Goal: Task Accomplishment & Management: Use online tool/utility

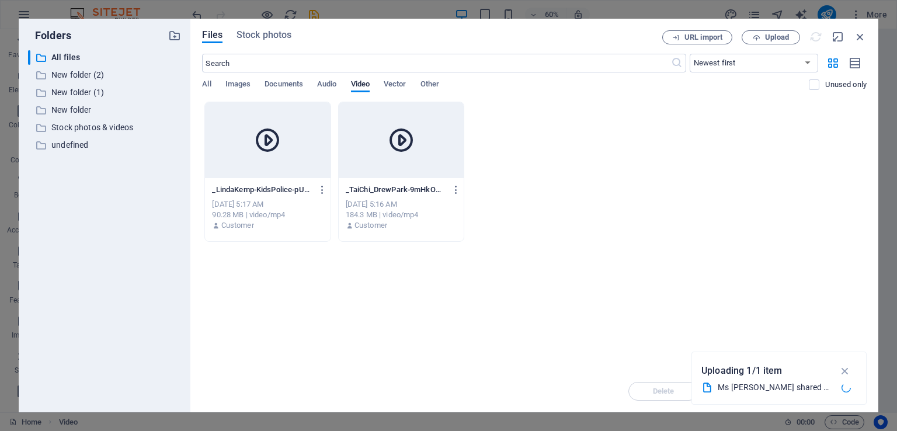
select select "%"
click at [838, 370] on button "button" at bounding box center [845, 370] width 23 height 19
click at [773, 37] on span "Upload" at bounding box center [777, 37] width 24 height 7
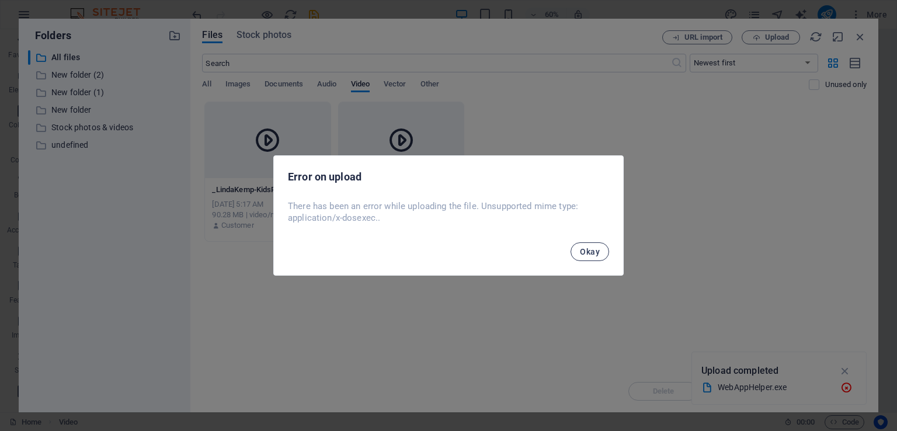
click at [596, 252] on span "Okay" at bounding box center [590, 251] width 20 height 9
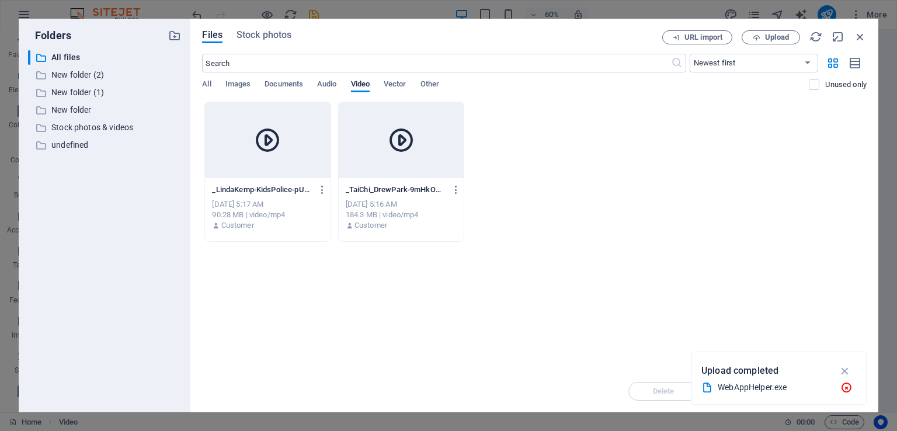
click at [845, 373] on icon "button" at bounding box center [844, 370] width 13 height 13
click at [710, 39] on span "URL import" at bounding box center [703, 37] width 38 height 7
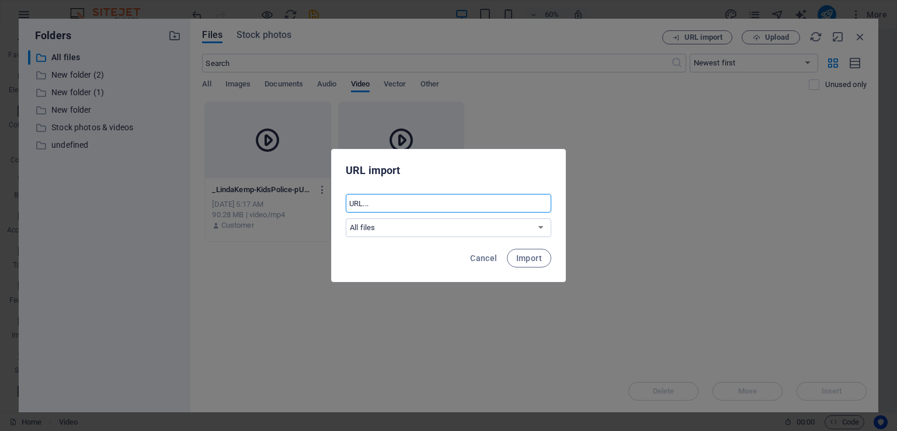
paste input "[URL][DOMAIN_NAME]"
type input "[URL][DOMAIN_NAME]"
click at [541, 228] on select "All files New folder (2) New folder (1) New folder Stock photos & videos undefi…" at bounding box center [449, 227] width 206 height 19
click at [536, 259] on span "Import" at bounding box center [529, 257] width 26 height 9
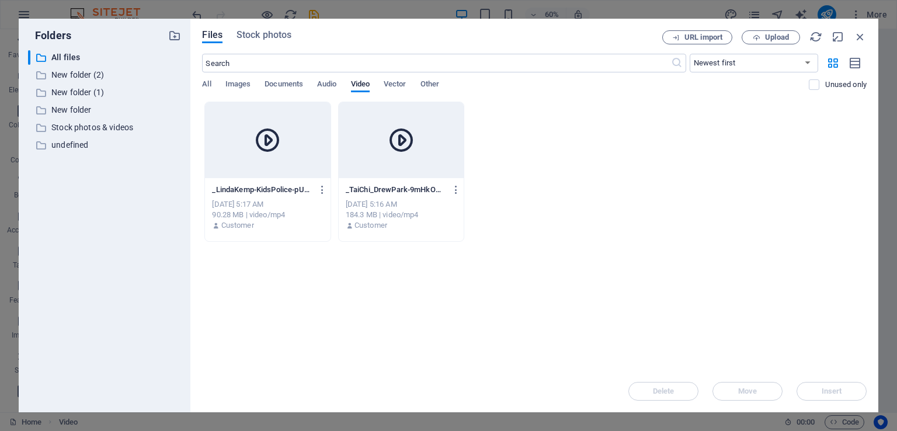
click at [876, 211] on div "Files Stock photos URL import Upload ​ Newest first Oldest first Name (A-Z) Nam…" at bounding box center [534, 215] width 688 height 393
click at [783, 35] on span "Upload" at bounding box center [777, 37] width 24 height 7
click at [775, 37] on span "Upload" at bounding box center [777, 37] width 24 height 7
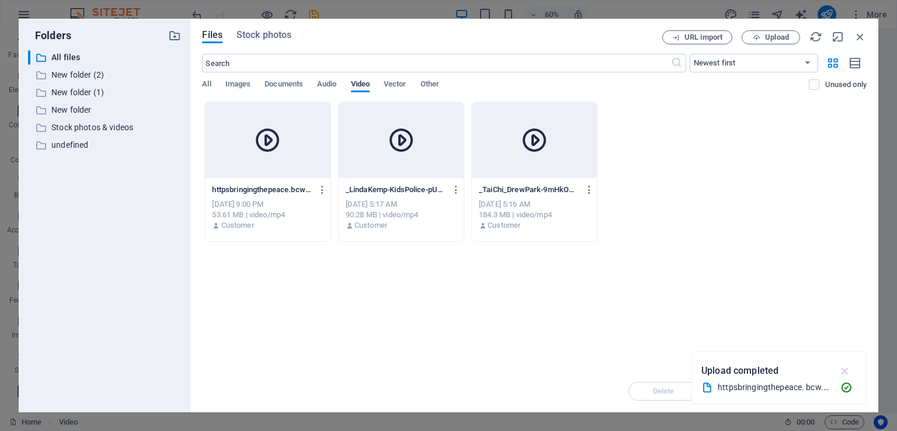
click at [845, 367] on icon "button" at bounding box center [844, 370] width 13 height 13
click at [321, 194] on button "button" at bounding box center [320, 189] width 16 height 19
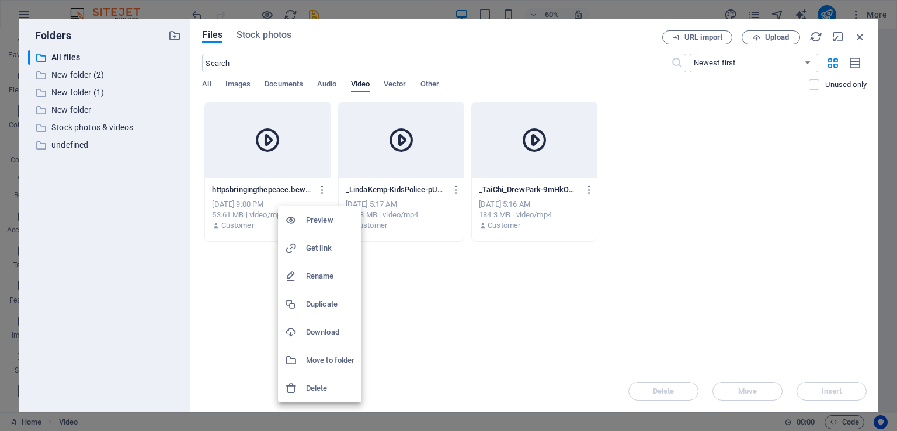
click at [241, 349] on div at bounding box center [448, 215] width 897 height 431
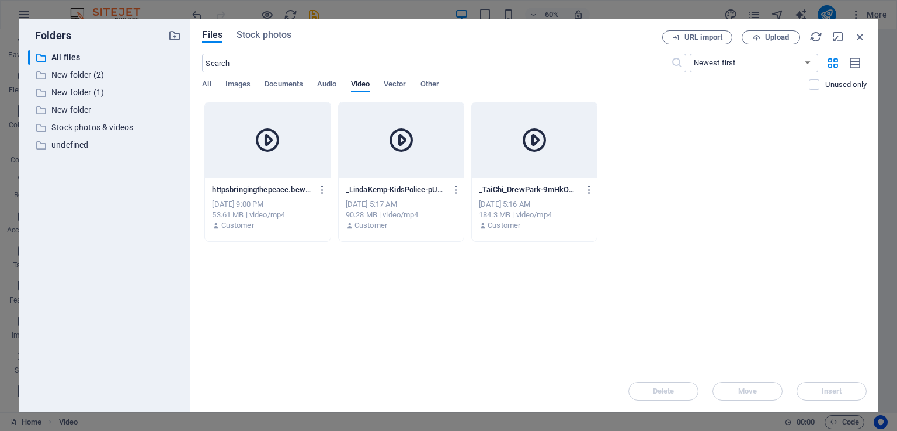
click at [325, 154] on div at bounding box center [267, 140] width 125 height 76
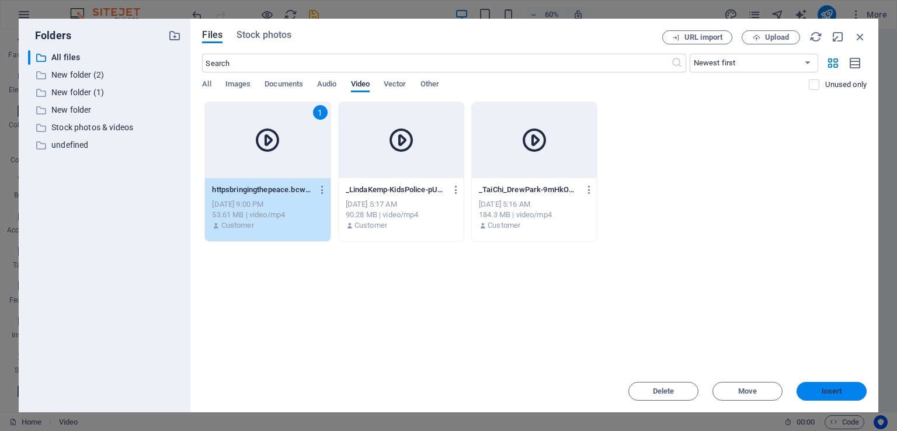
drag, startPoint x: 848, startPoint y: 393, endPoint x: 596, endPoint y: 364, distance: 254.0
click at [848, 393] on span "Insert" at bounding box center [831, 391] width 61 height 7
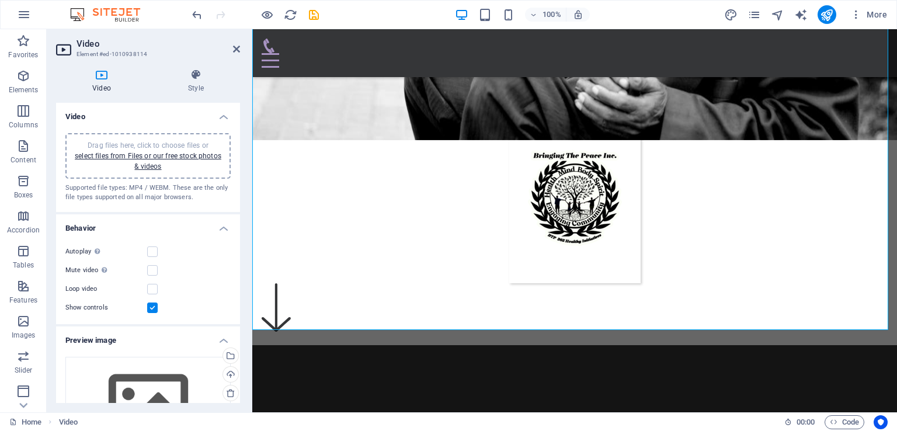
scroll to position [467, 0]
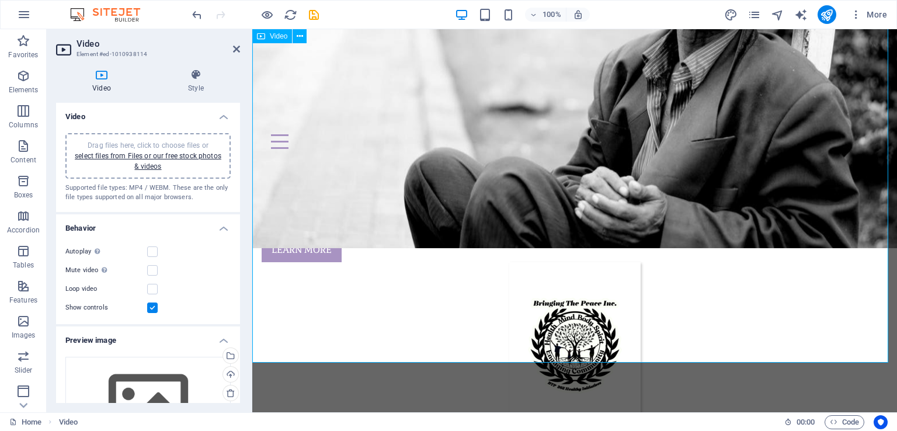
scroll to position [292, 0]
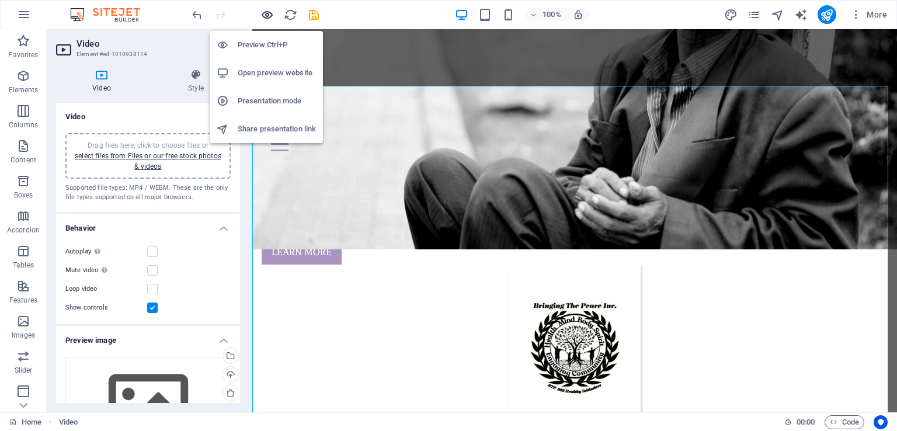
click at [271, 16] on icon "button" at bounding box center [266, 14] width 13 height 13
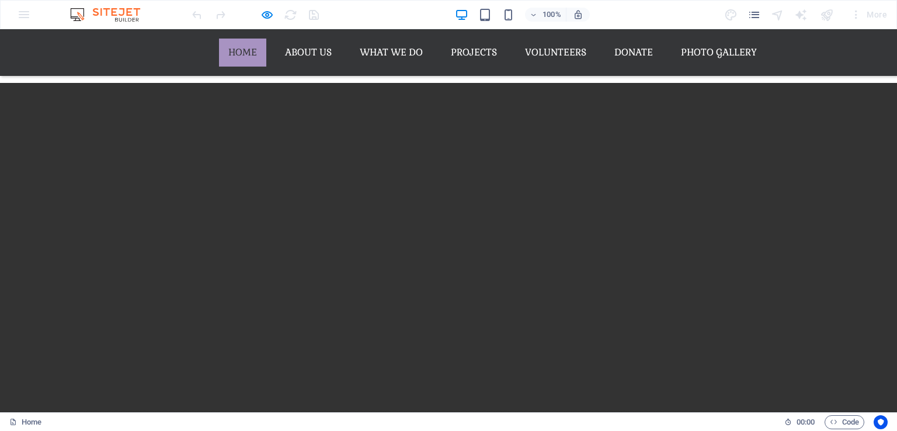
scroll to position [759, 0]
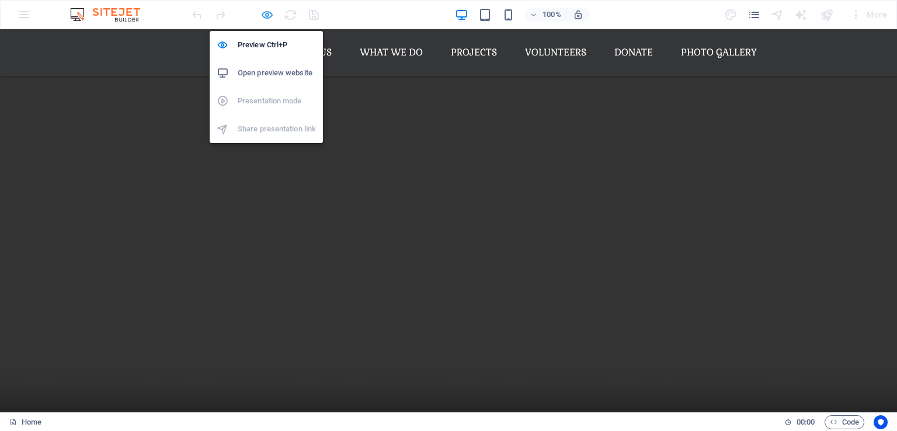
click at [267, 18] on icon "button" at bounding box center [266, 14] width 13 height 13
select select "%"
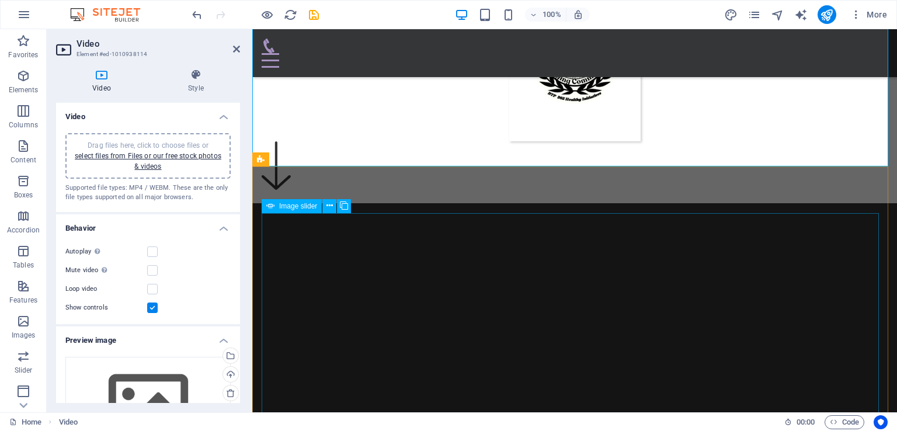
scroll to position [686, 0]
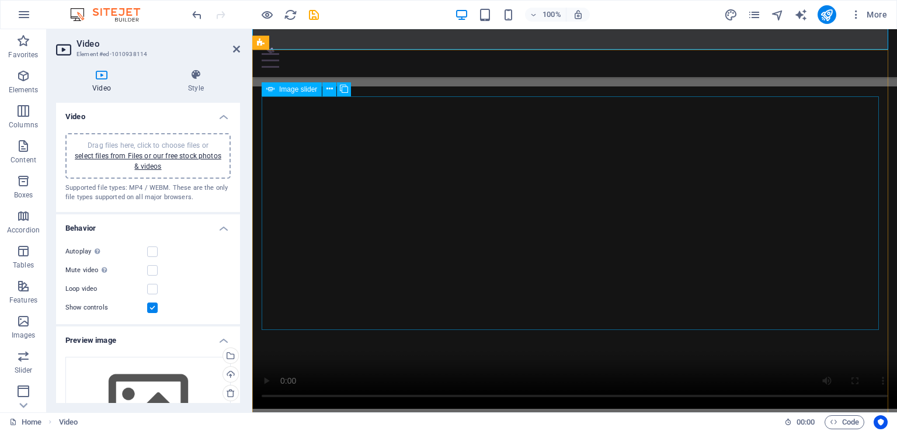
click at [301, 90] on span "Image slider" at bounding box center [298, 89] width 38 height 7
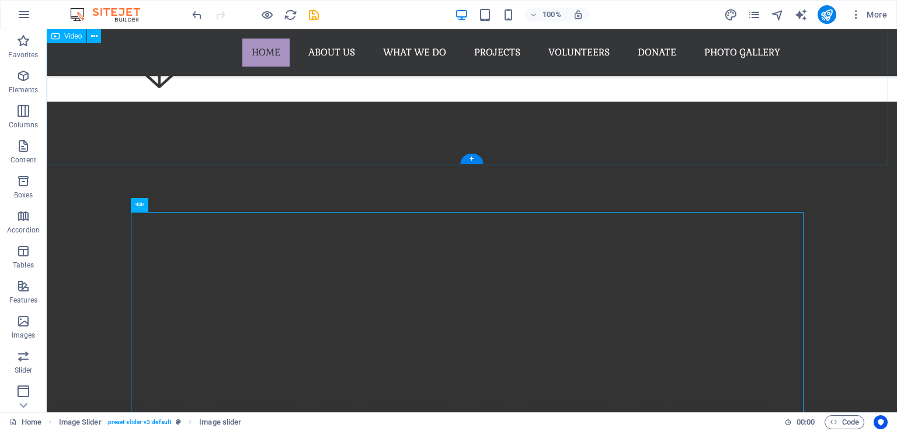
scroll to position [706, 0]
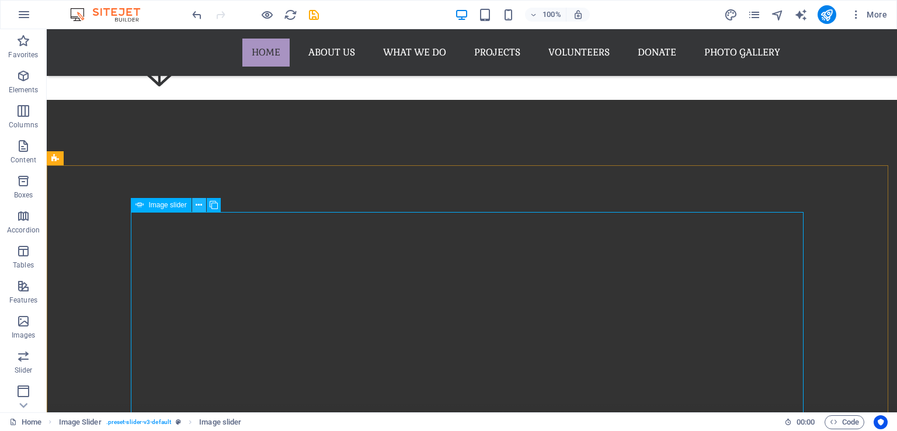
click at [196, 206] on icon at bounding box center [199, 205] width 6 height 12
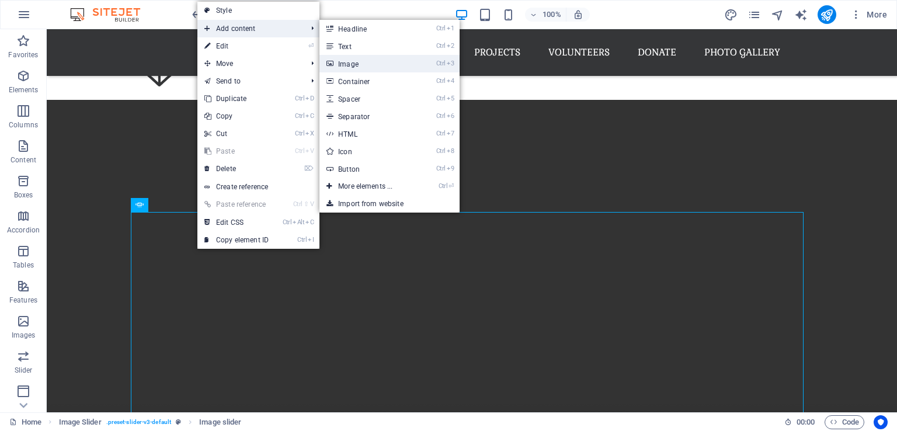
click at [350, 62] on link "Ctrl 3 Image" at bounding box center [367, 64] width 96 height 18
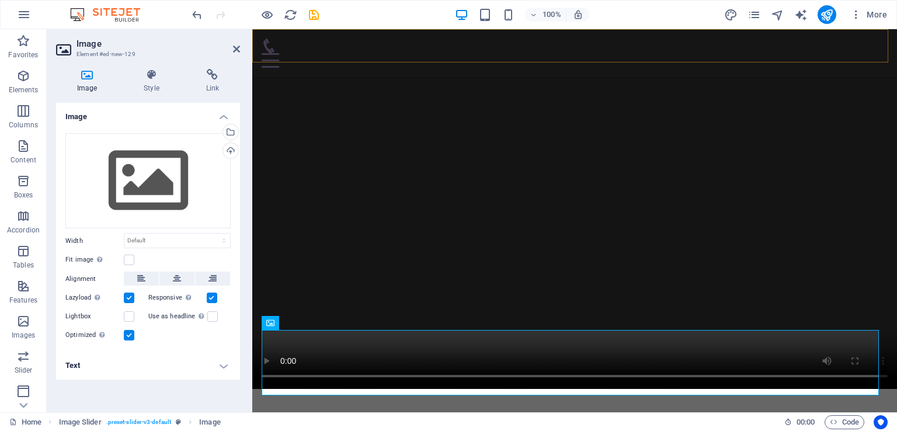
scroll to position [686, 0]
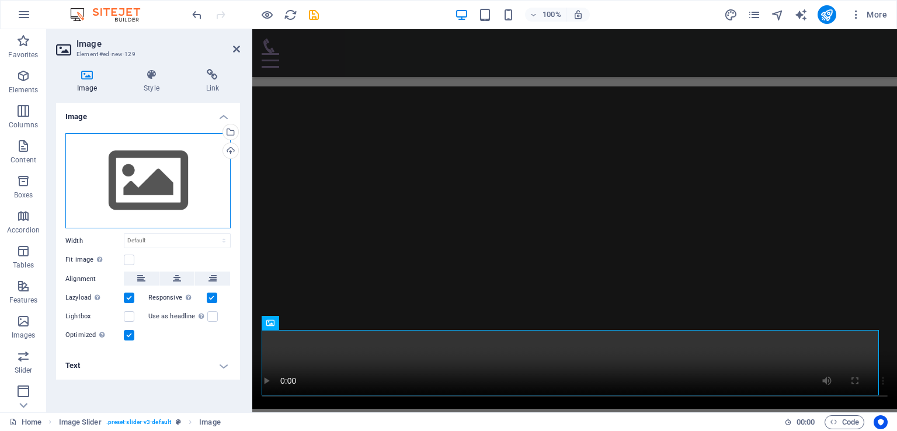
click at [147, 186] on div "Drag files here, click to choose files or select files from Files or our free s…" at bounding box center [147, 181] width 165 height 96
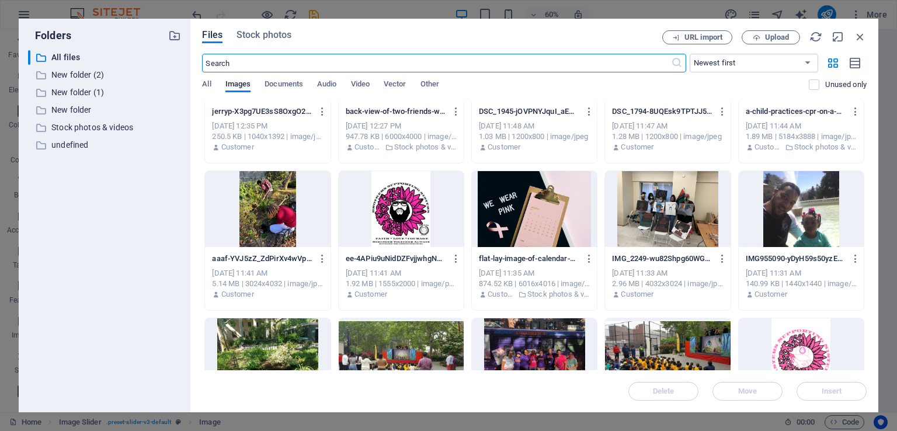
scroll to position [3444, 0]
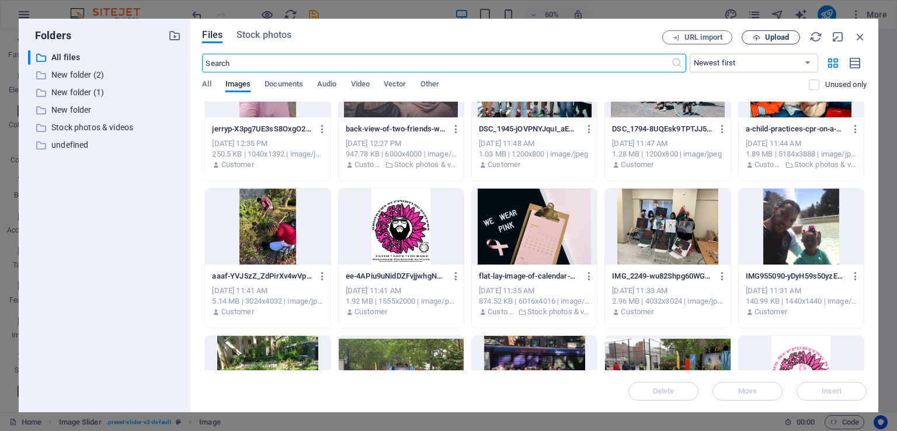
click at [772, 36] on span "Upload" at bounding box center [777, 37] width 24 height 7
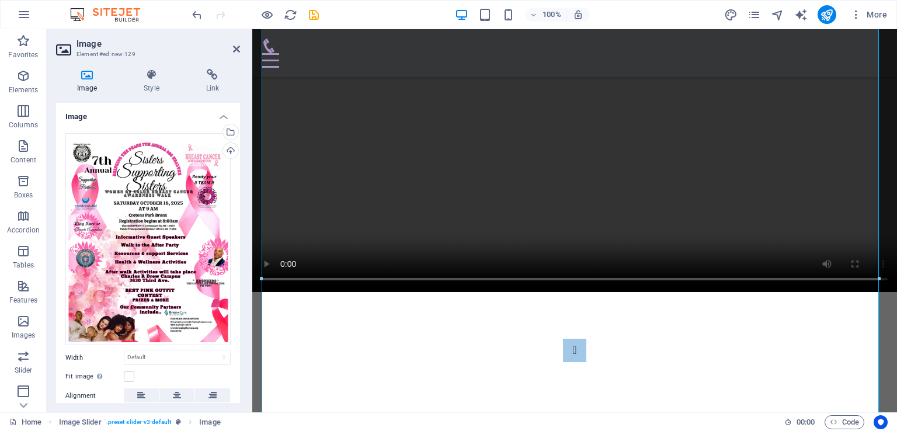
scroll to position [1138, 0]
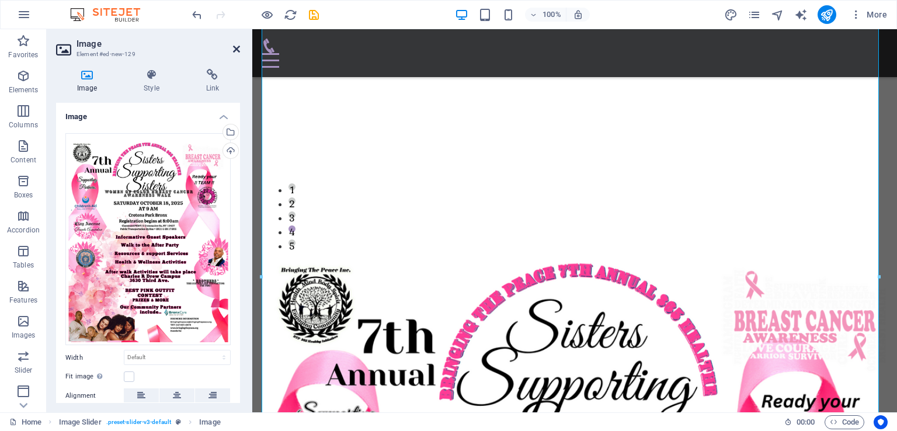
click at [233, 50] on icon at bounding box center [236, 48] width 7 height 9
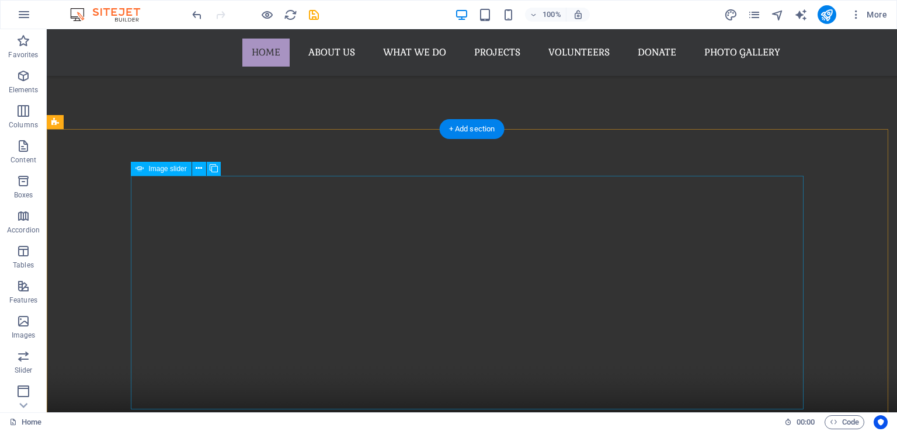
scroll to position [743, 0]
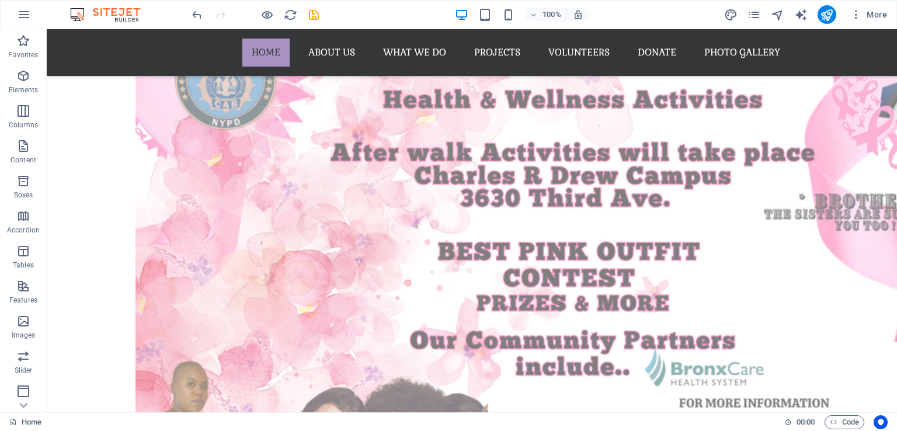
scroll to position [976, 0]
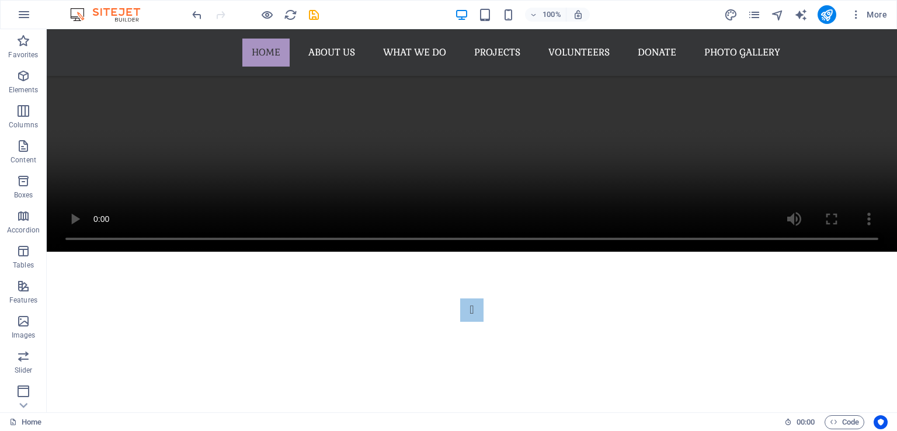
drag, startPoint x: 295, startPoint y: 252, endPoint x: 300, endPoint y: 192, distance: 59.7
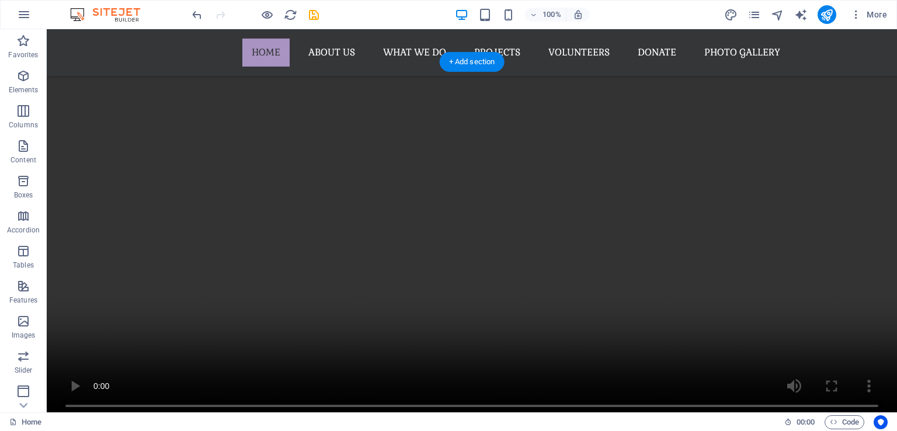
scroll to position [694, 0]
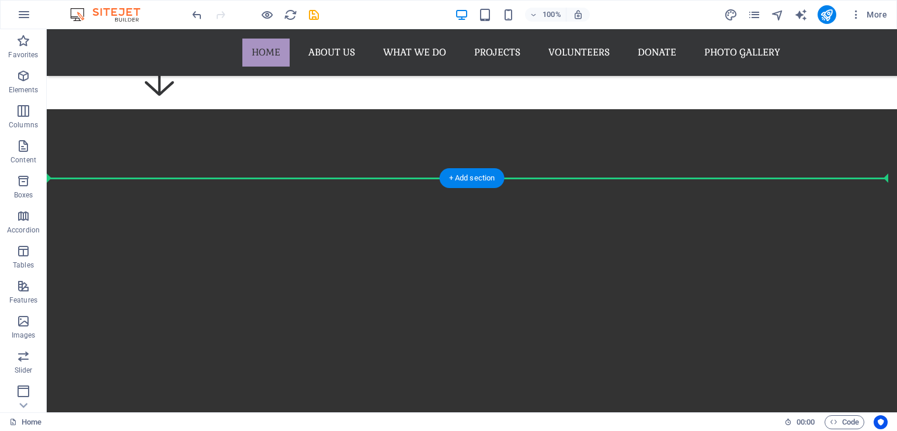
drag, startPoint x: 290, startPoint y: 391, endPoint x: 328, endPoint y: 199, distance: 195.2
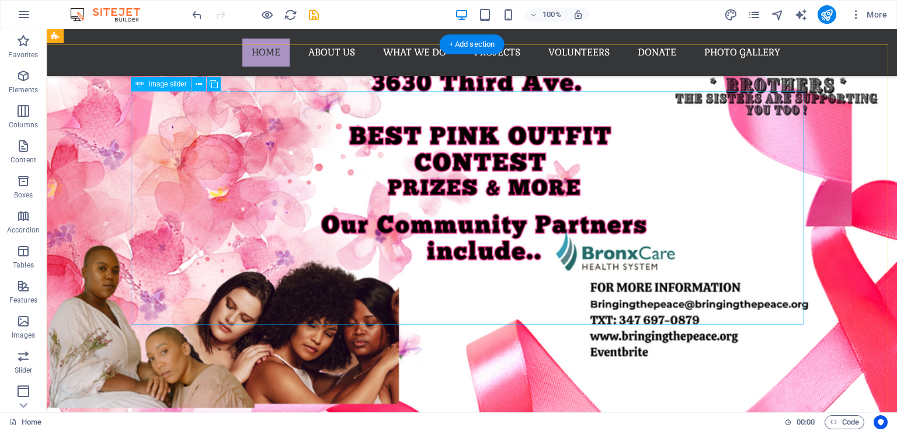
scroll to position [1803, 0]
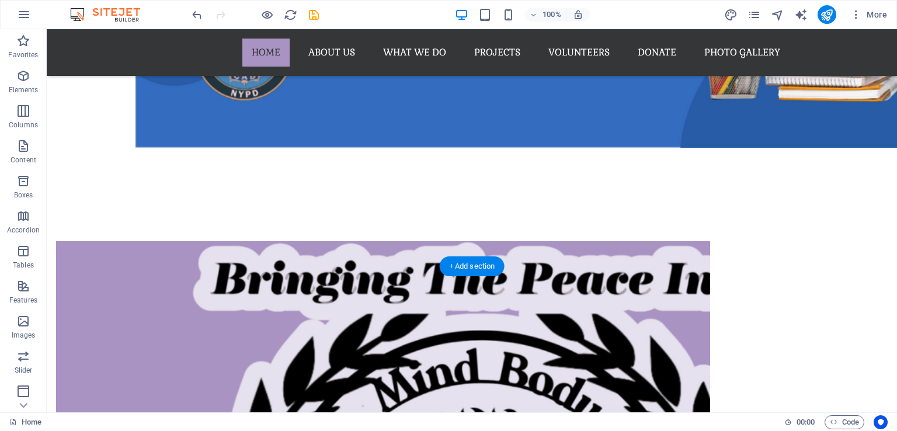
scroll to position [3795, 0]
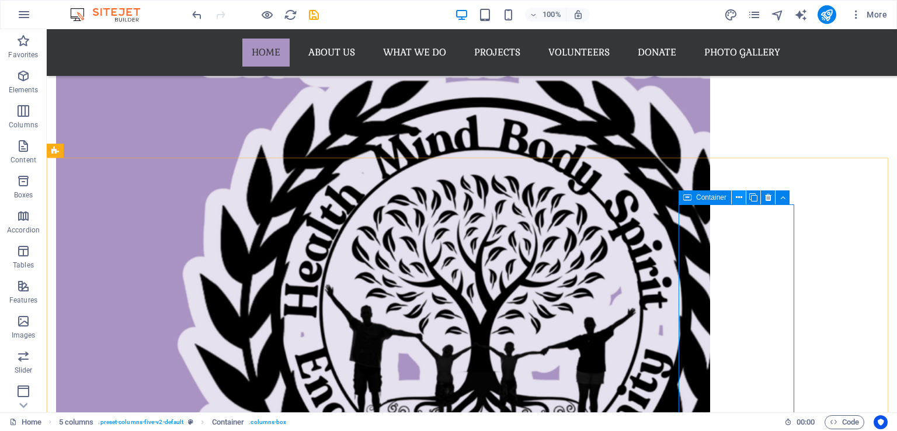
click at [740, 196] on icon at bounding box center [739, 197] width 6 height 12
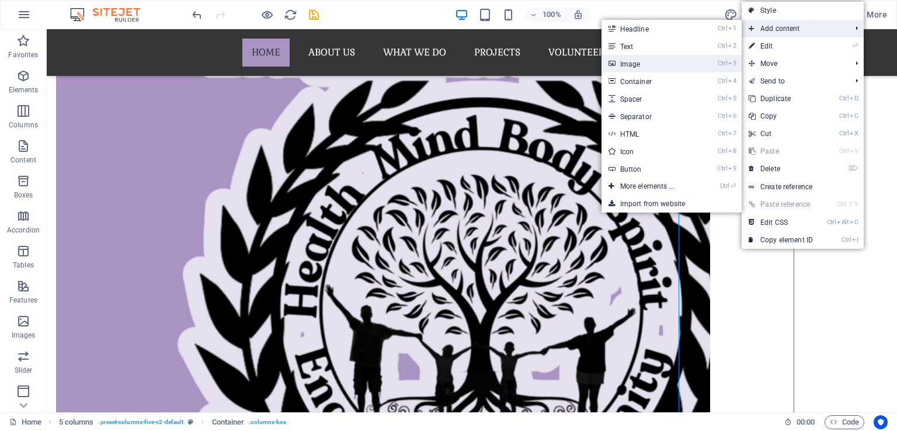
click at [637, 62] on link "Ctrl 3 Image" at bounding box center [649, 64] width 96 height 18
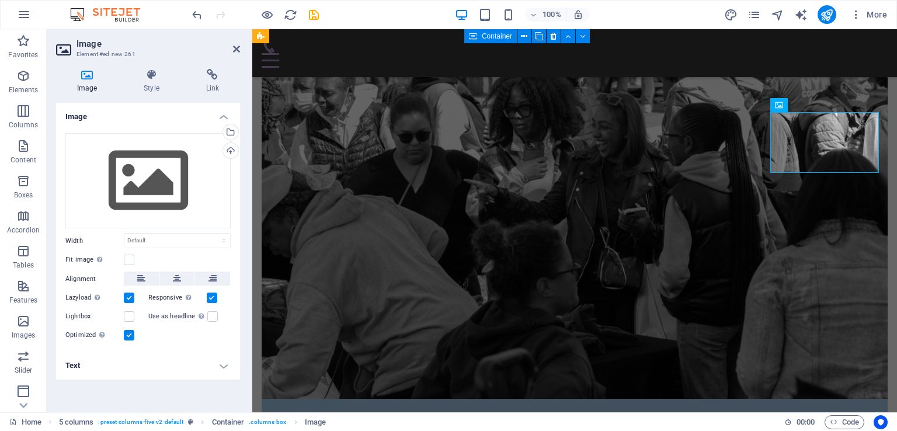
scroll to position [3433, 0]
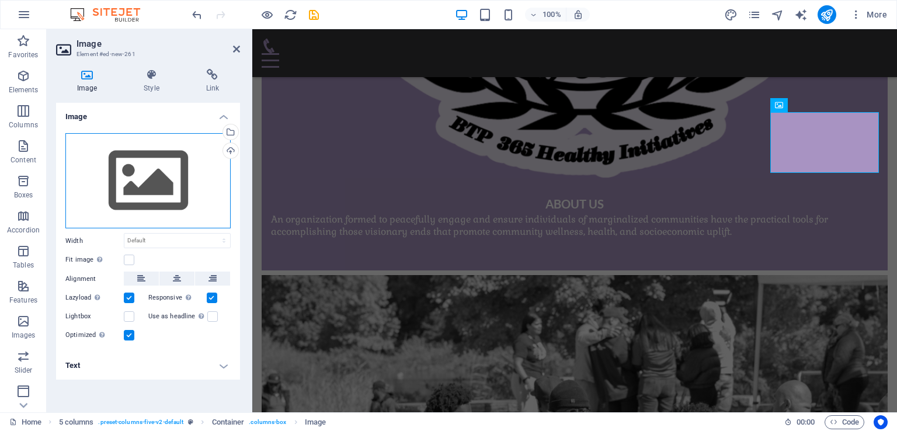
click at [140, 180] on div "Drag files here, click to choose files or select files from Files or our free s…" at bounding box center [147, 181] width 165 height 96
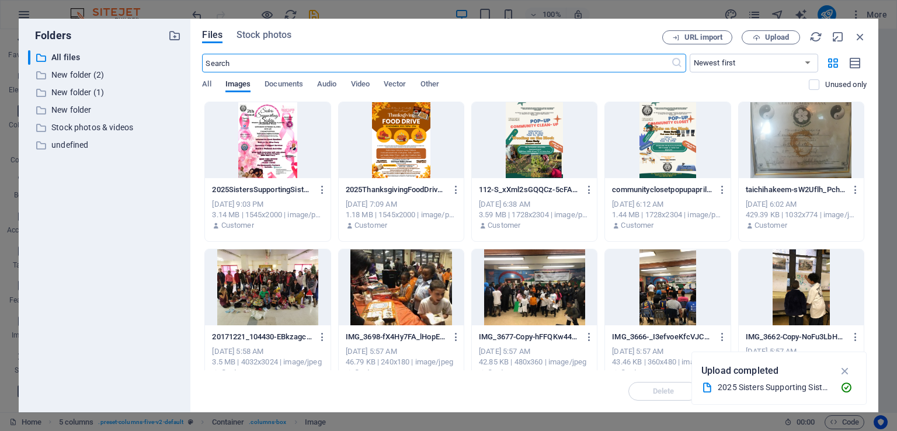
scroll to position [3511, 0]
click at [272, 144] on div at bounding box center [267, 140] width 125 height 76
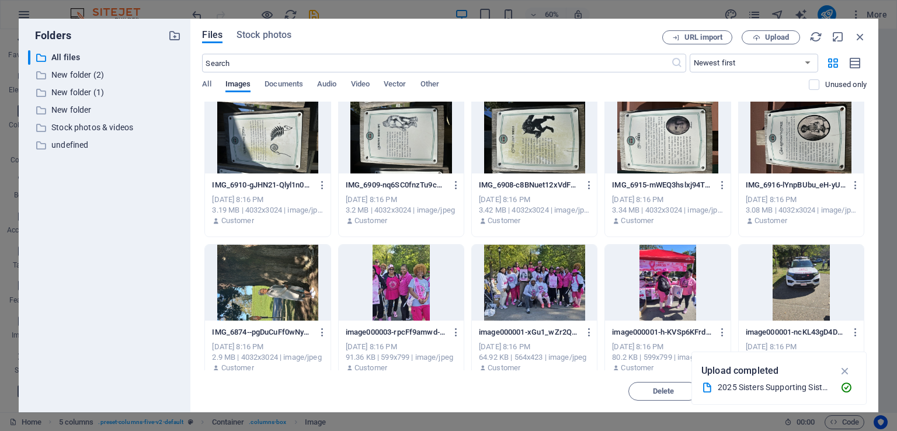
scroll to position [759, 0]
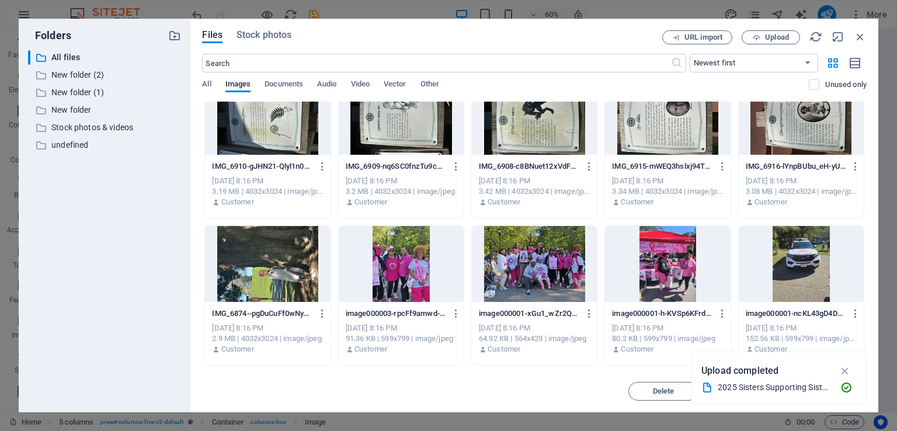
click at [650, 272] on div at bounding box center [667, 264] width 125 height 76
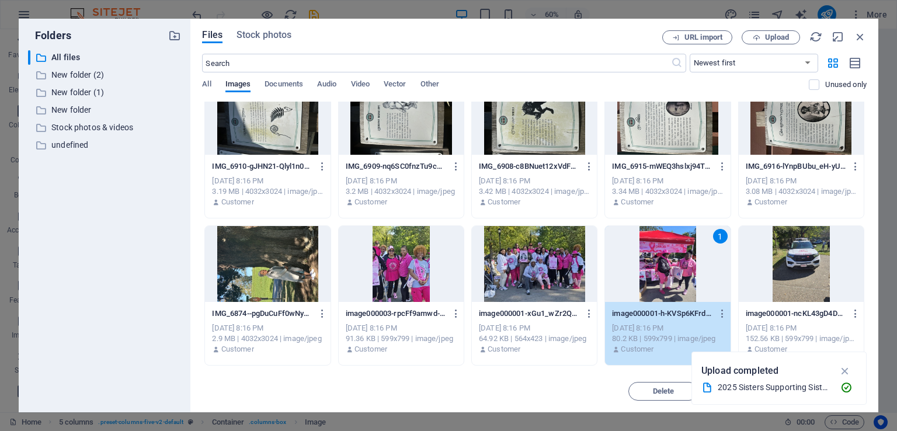
click at [546, 270] on div at bounding box center [534, 264] width 125 height 76
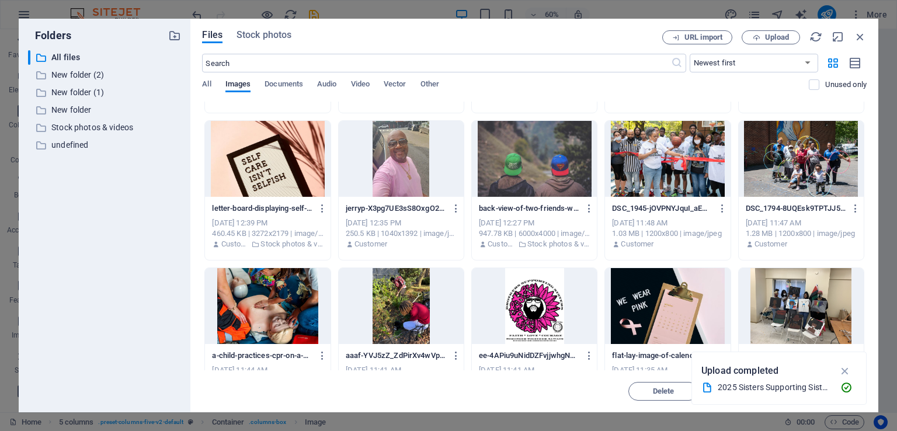
scroll to position [3328, 0]
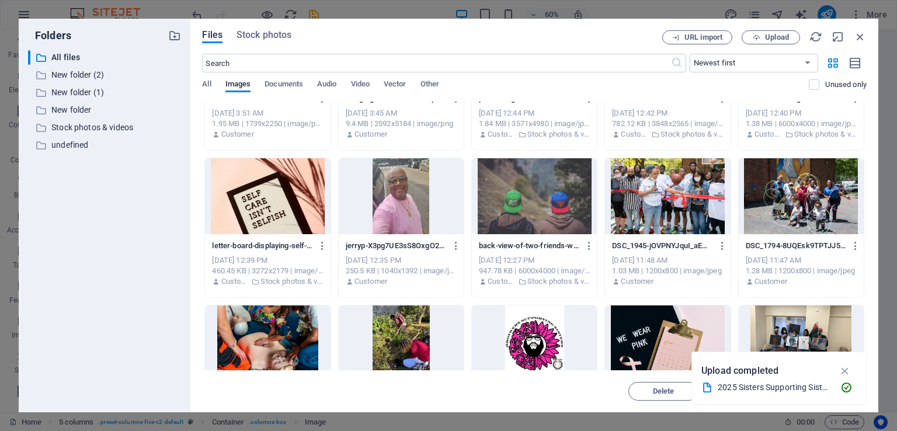
click at [258, 206] on div at bounding box center [267, 196] width 125 height 76
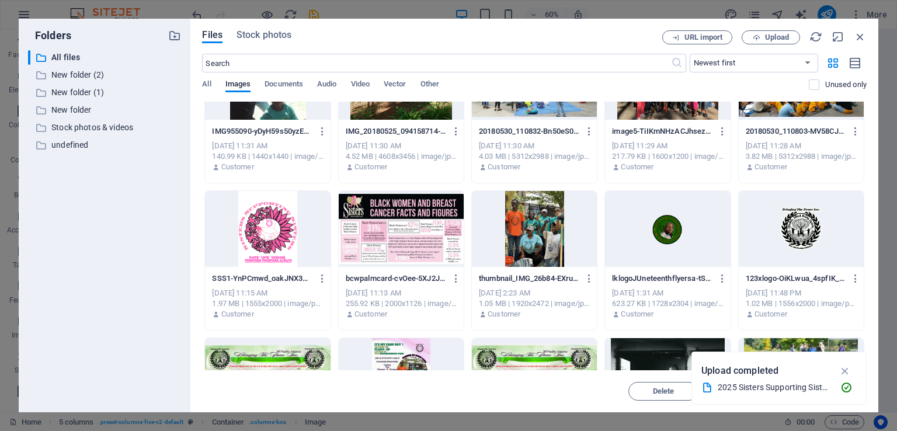
scroll to position [3795, 0]
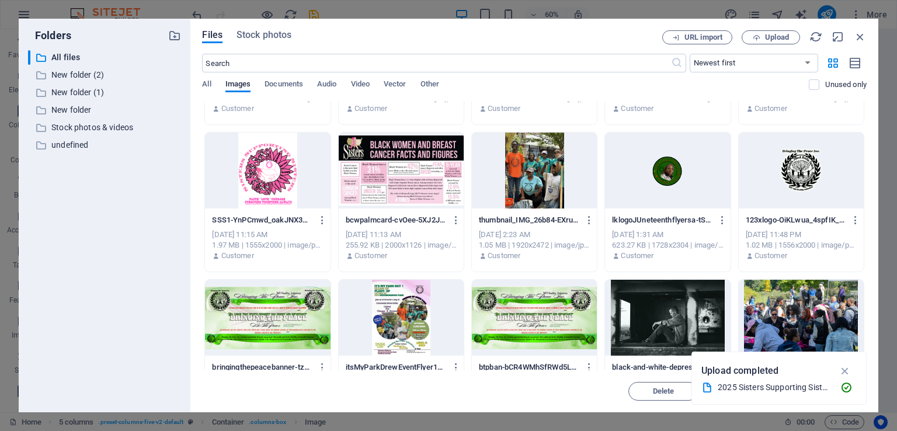
click at [399, 186] on div at bounding box center [401, 171] width 125 height 76
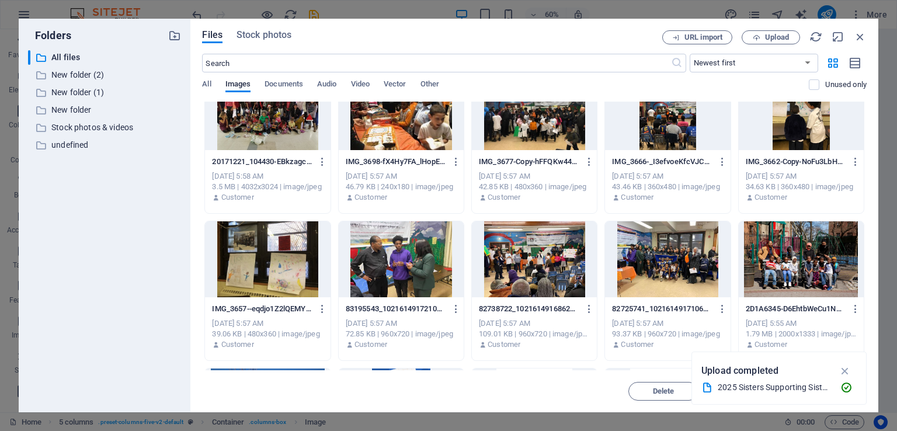
scroll to position [0, 0]
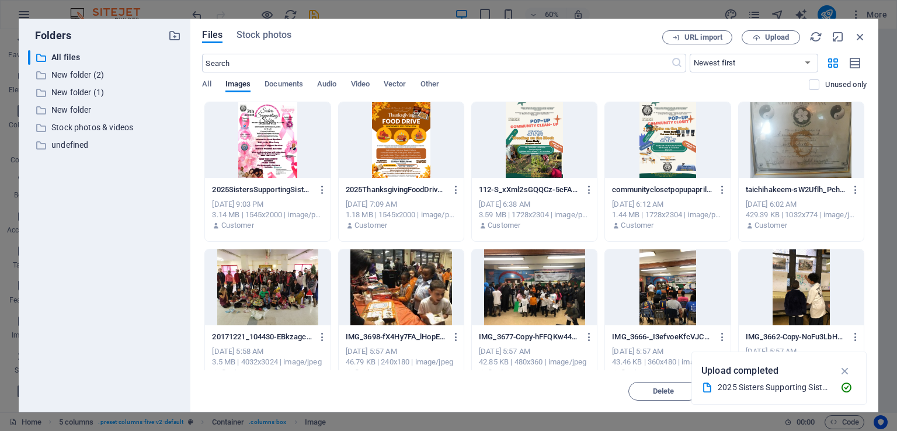
click at [296, 155] on div at bounding box center [267, 140] width 125 height 76
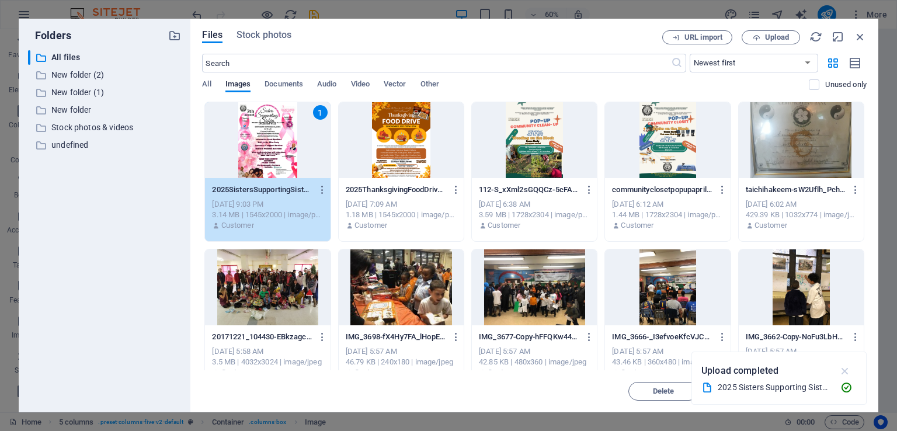
click at [842, 370] on icon "button" at bounding box center [844, 370] width 13 height 13
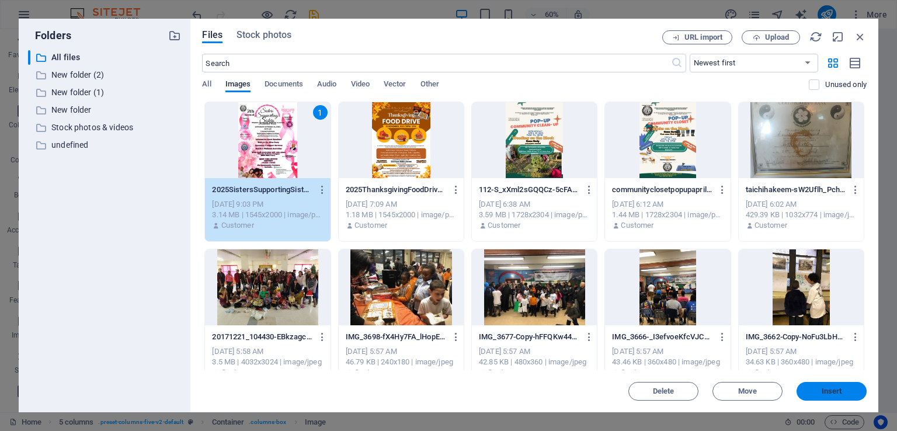
click at [843, 391] on span "Insert" at bounding box center [831, 391] width 61 height 7
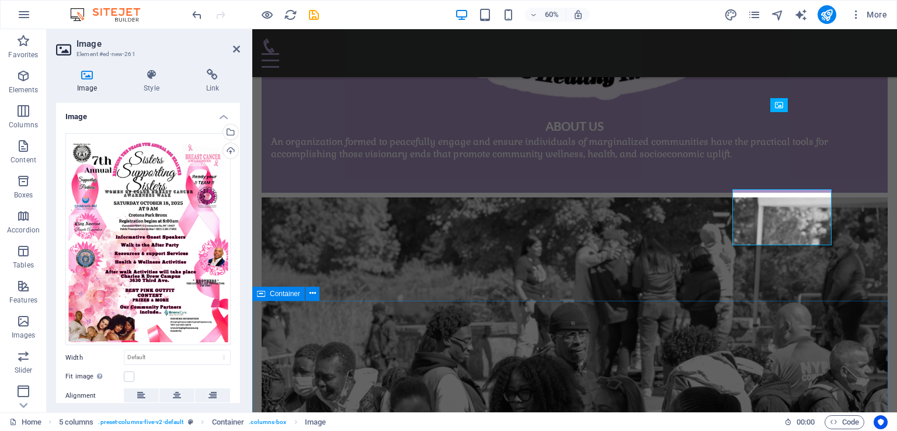
scroll to position [3433, 0]
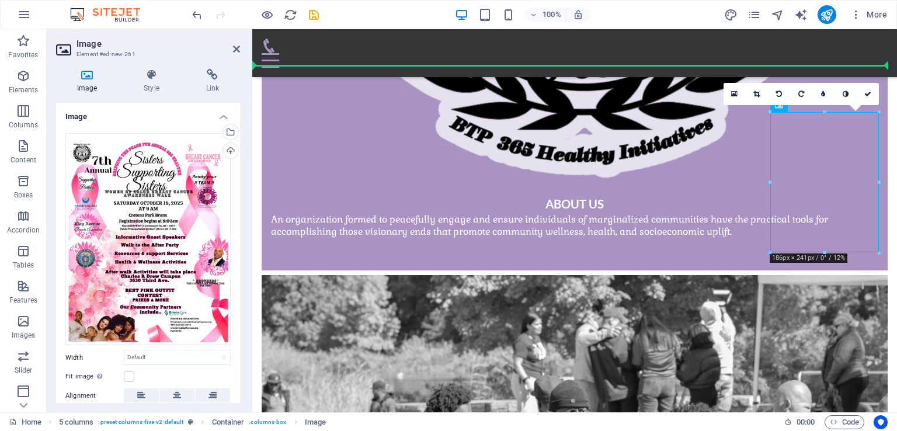
drag, startPoint x: 832, startPoint y: 213, endPoint x: 506, endPoint y: 228, distance: 326.7
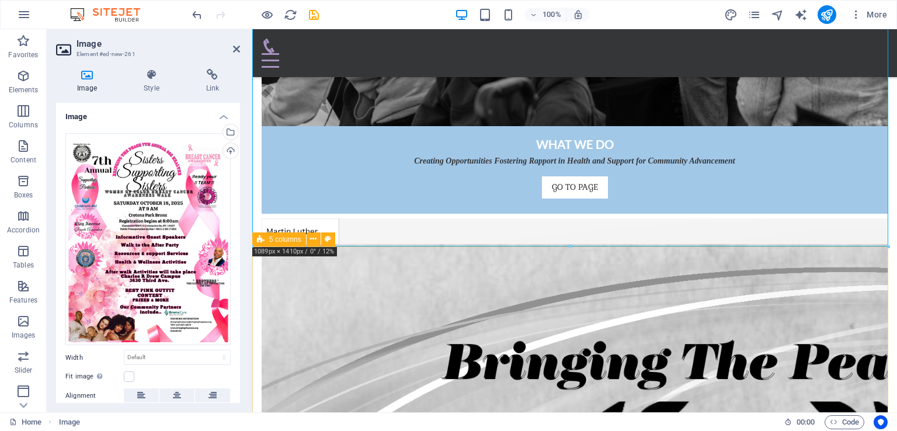
scroll to position [4017, 0]
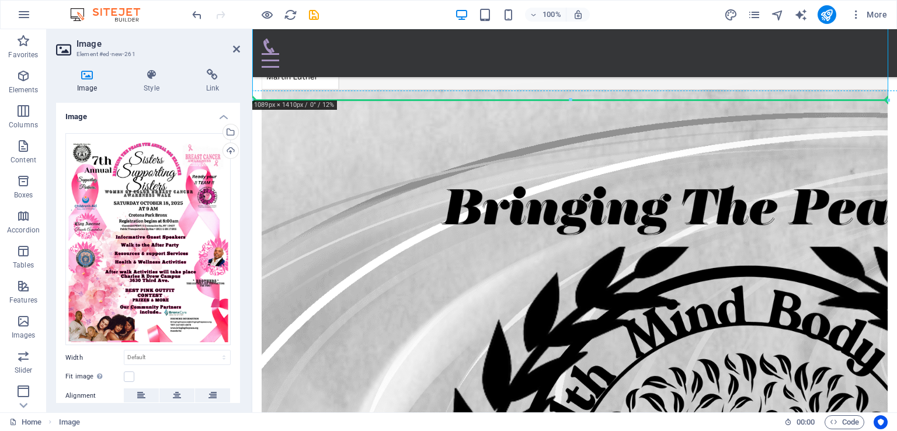
drag, startPoint x: 752, startPoint y: 190, endPoint x: 813, endPoint y: 307, distance: 132.1
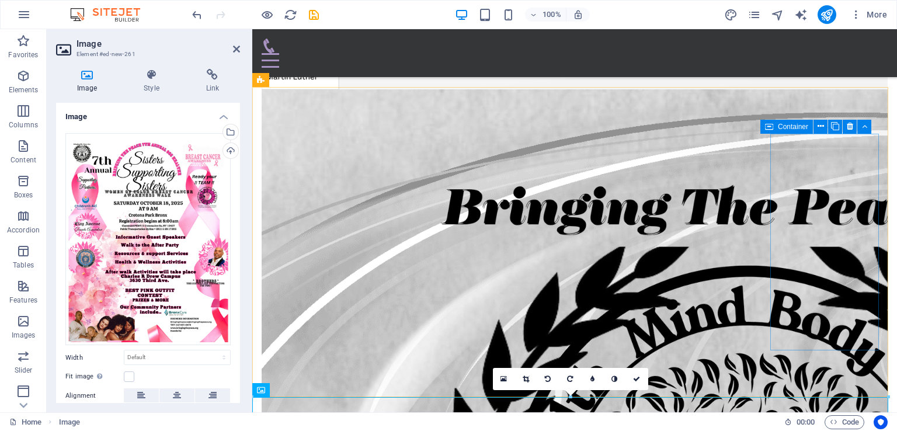
scroll to position [3412, 0]
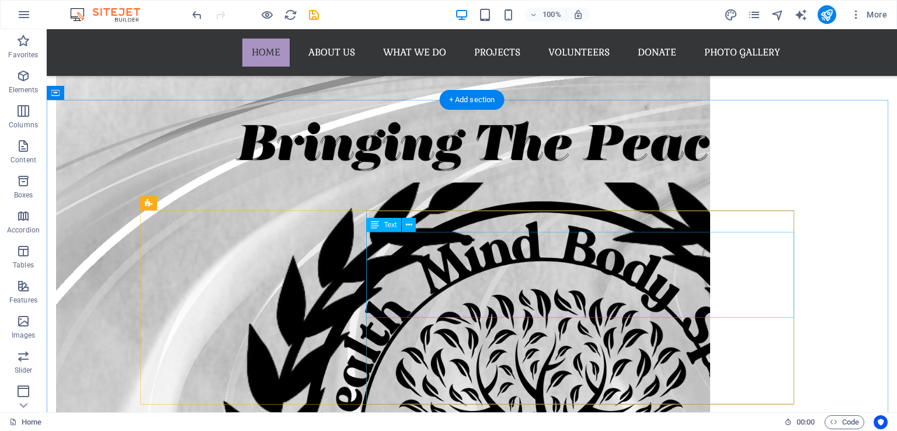
scroll to position [5208, 0]
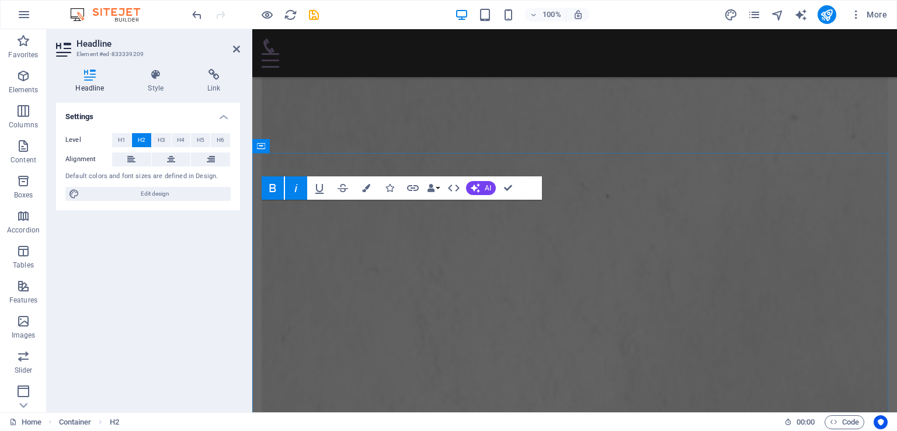
scroll to position [4479, 0]
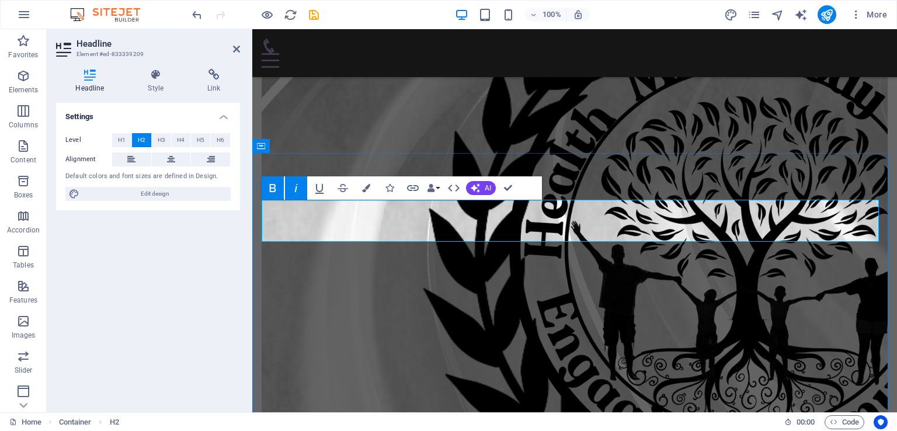
drag, startPoint x: 751, startPoint y: 215, endPoint x: 857, endPoint y: 224, distance: 106.7
click at [367, 187] on icon "button" at bounding box center [366, 188] width 8 height 8
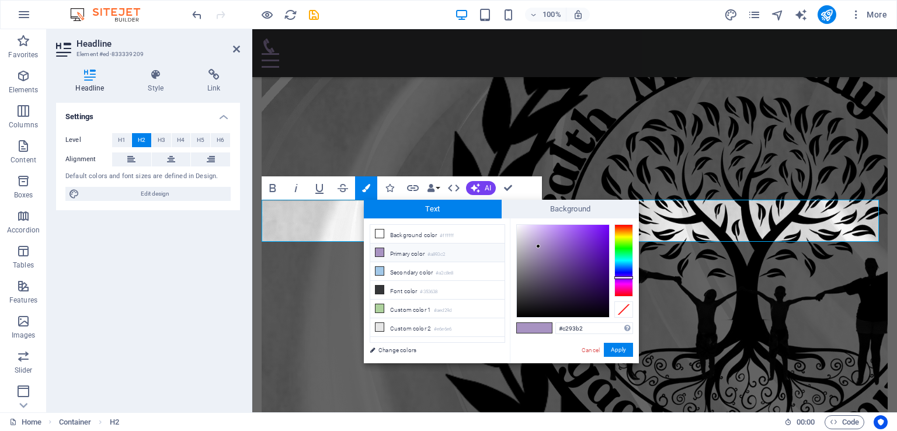
click at [624, 288] on div at bounding box center [623, 260] width 19 height 72
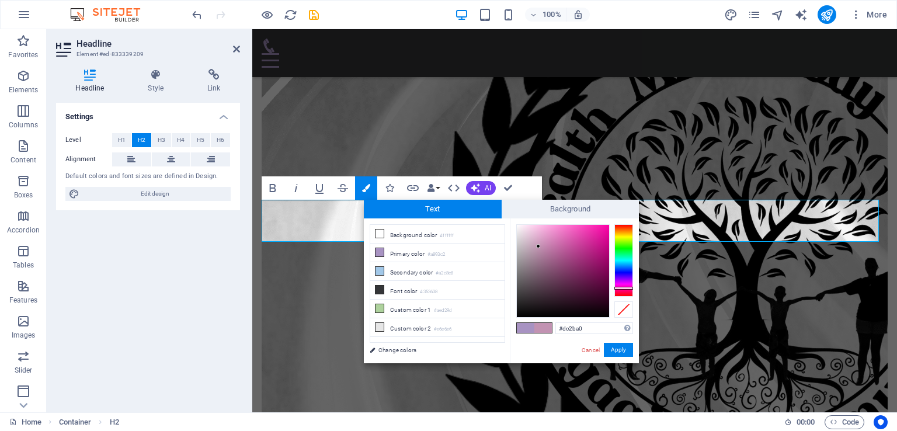
click at [590, 237] on div at bounding box center [563, 271] width 92 height 92
click at [624, 352] on button "Apply" at bounding box center [618, 350] width 29 height 14
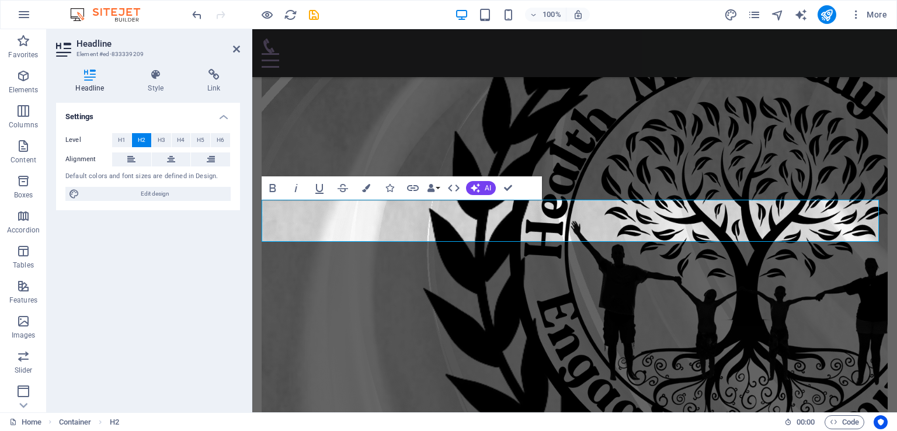
drag, startPoint x: 292, startPoint y: 219, endPoint x: 891, endPoint y: 223, distance: 599.6
click at [368, 187] on icon "button" at bounding box center [366, 188] width 8 height 8
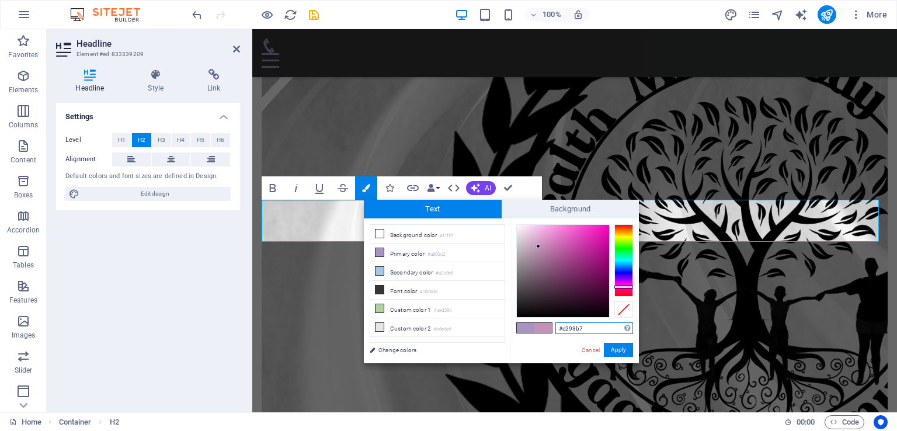
click at [628, 287] on div at bounding box center [623, 260] width 19 height 72
click at [589, 241] on div at bounding box center [563, 271] width 92 height 92
click at [572, 236] on div at bounding box center [563, 271] width 92 height 92
type input "#e91bb7"
click at [598, 232] on div at bounding box center [563, 271] width 92 height 92
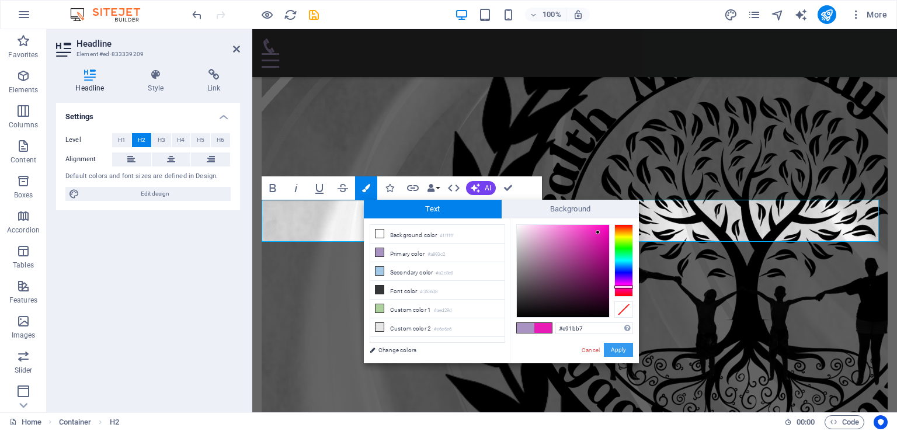
click at [618, 350] on button "Apply" at bounding box center [618, 350] width 29 height 14
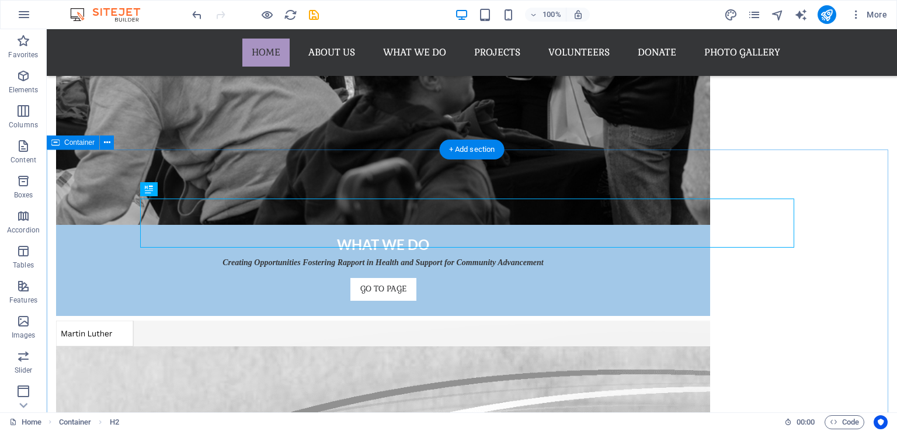
scroll to position [5217, 0]
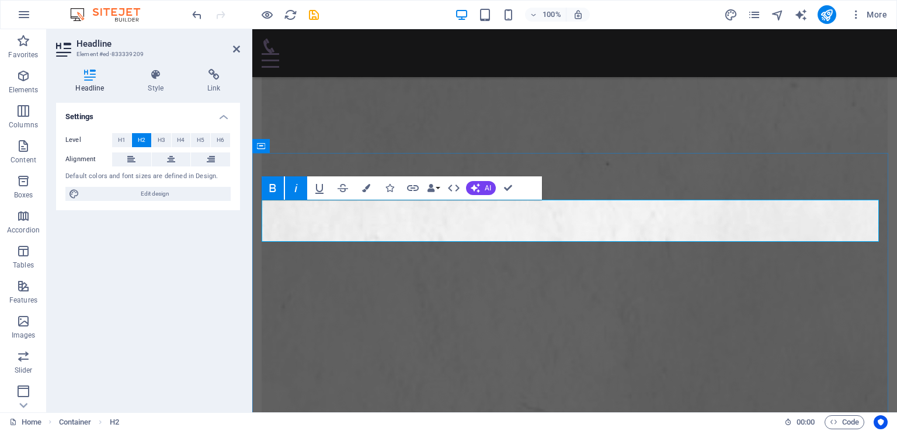
scroll to position [4479, 0]
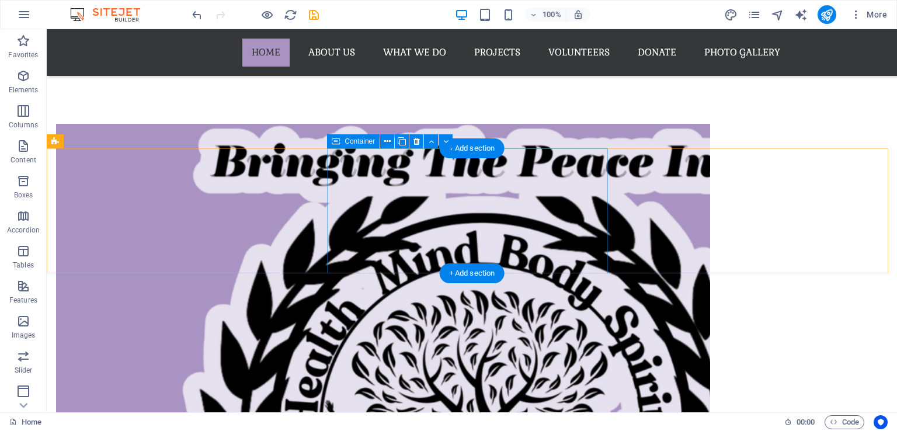
scroll to position [3653, 0]
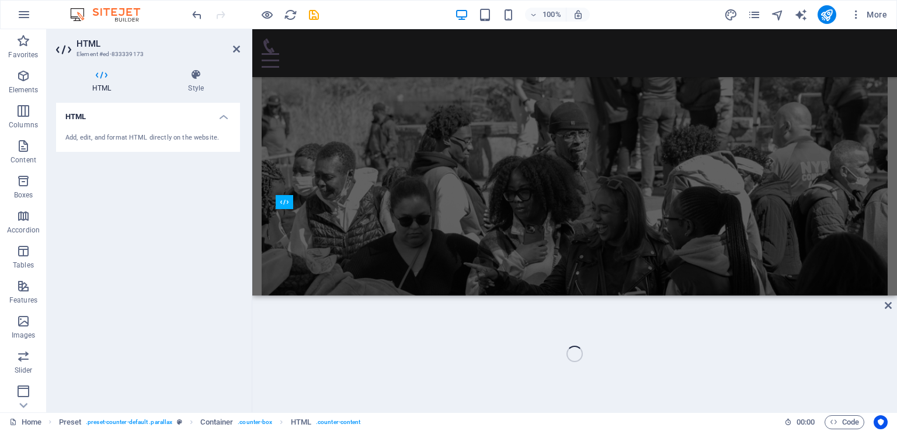
scroll to position [3188, 0]
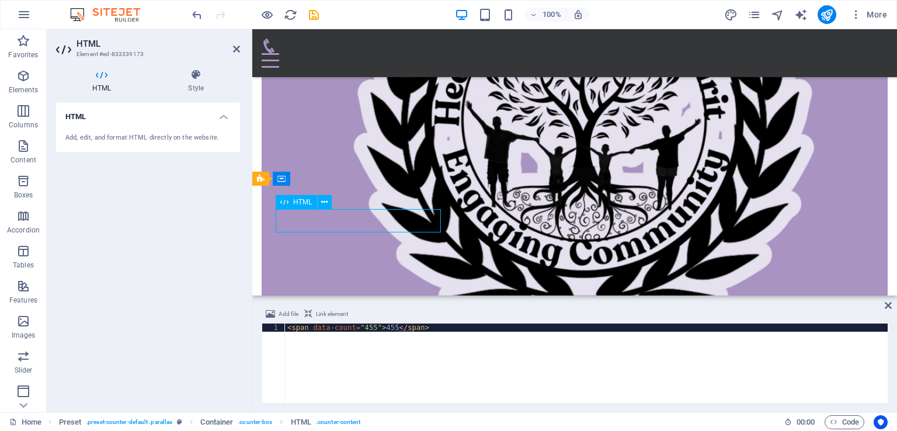
click at [190, 250] on div "HTML Add, edit, and format HTML directly on the website." at bounding box center [148, 253] width 184 height 300
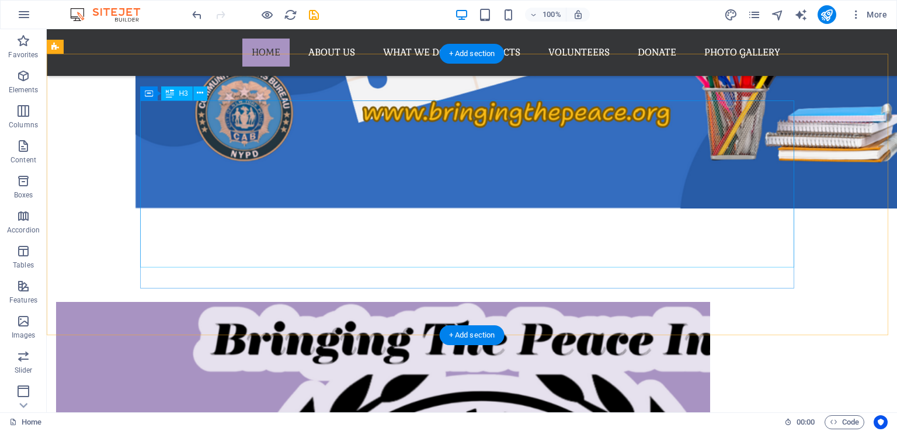
scroll to position [3493, 0]
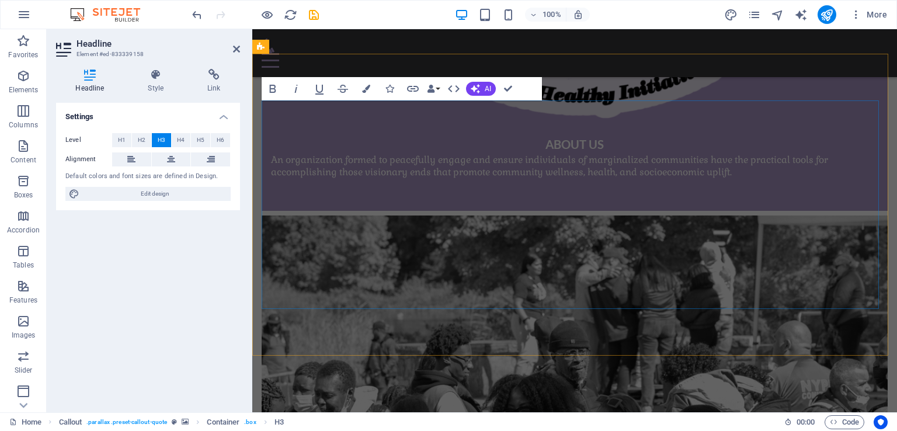
scroll to position [3019, 0]
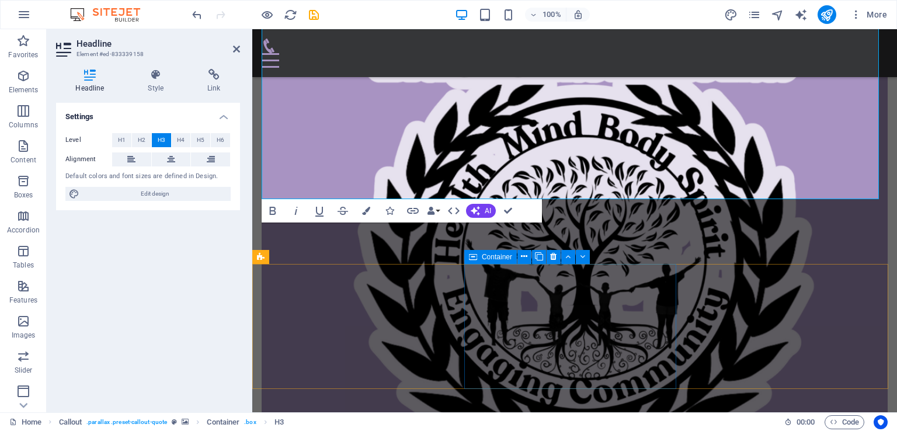
scroll to position [3136, 0]
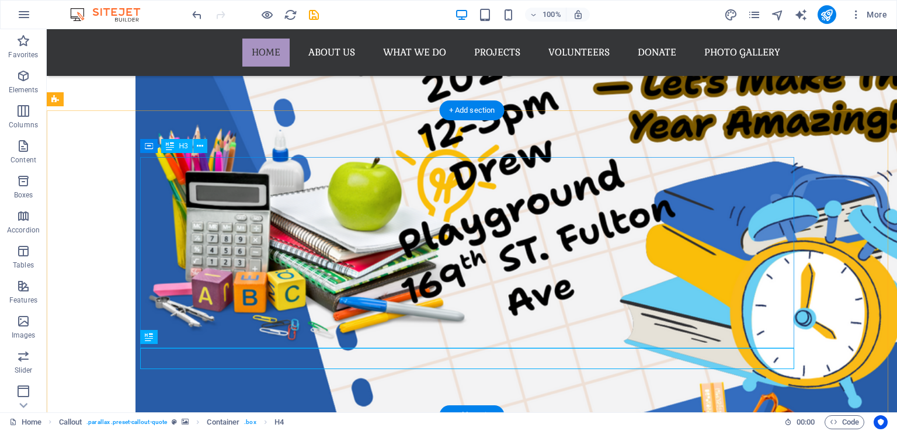
scroll to position [3440, 0]
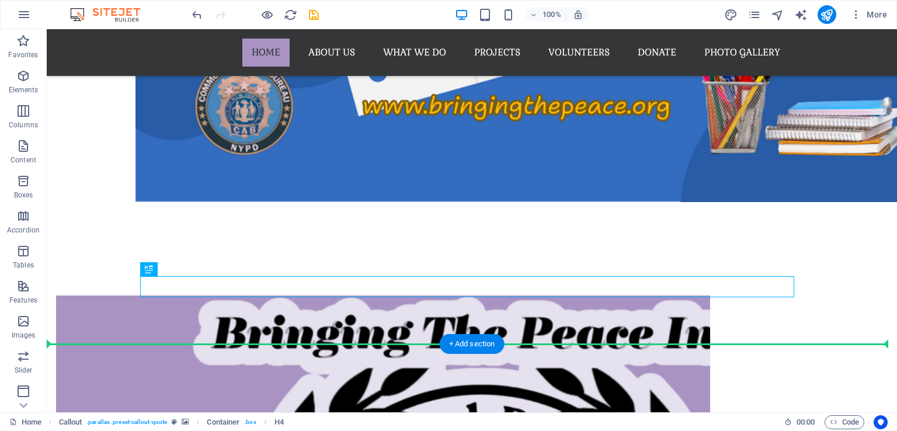
drag, startPoint x: 493, startPoint y: 356, endPoint x: 469, endPoint y: 260, distance: 98.1
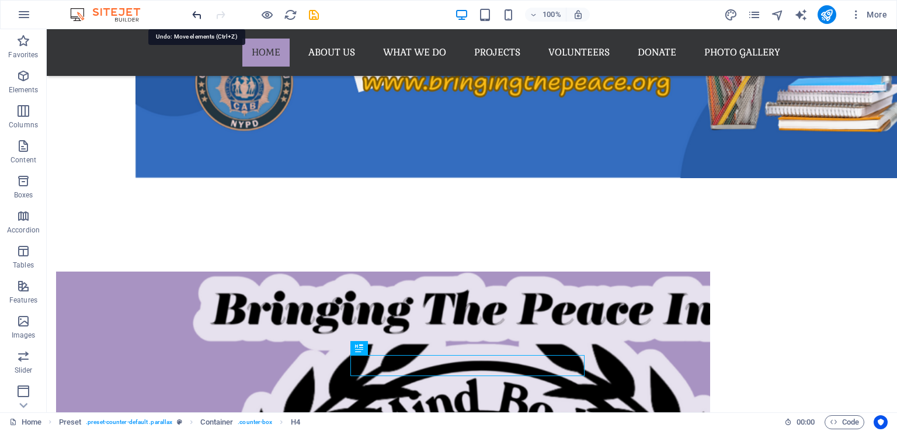
click at [199, 13] on icon "undo" at bounding box center [196, 14] width 13 height 13
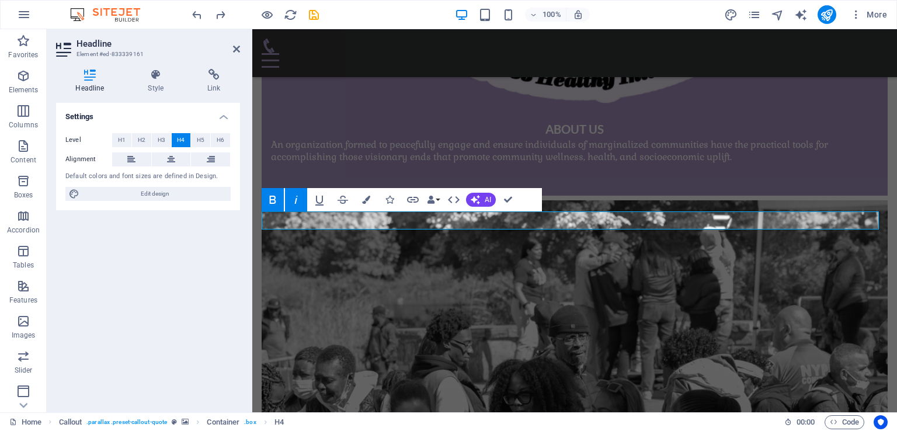
scroll to position [3122, 0]
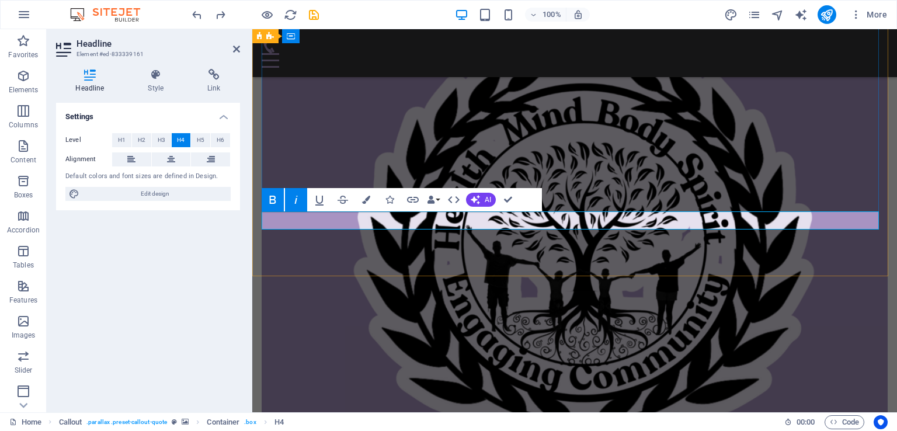
drag, startPoint x: 540, startPoint y: 221, endPoint x: 598, endPoint y: 222, distance: 58.4
click at [275, 201] on icon "button" at bounding box center [273, 200] width 6 height 8
drag, startPoint x: 594, startPoint y: 219, endPoint x: 539, endPoint y: 216, distance: 55.0
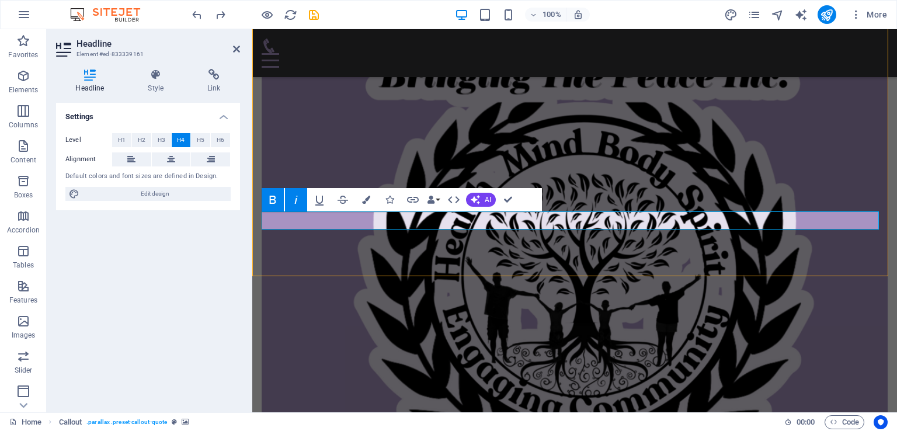
scroll to position [3426, 0]
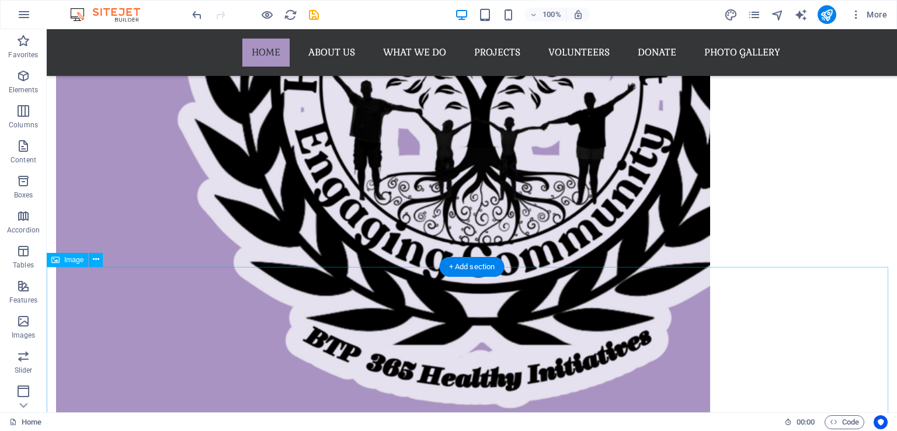
scroll to position [4011, 0]
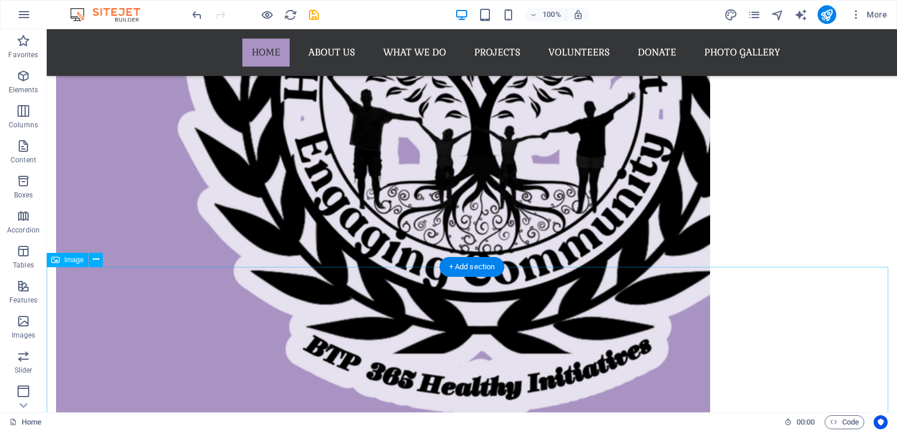
click at [96, 259] on icon at bounding box center [96, 259] width 6 height 12
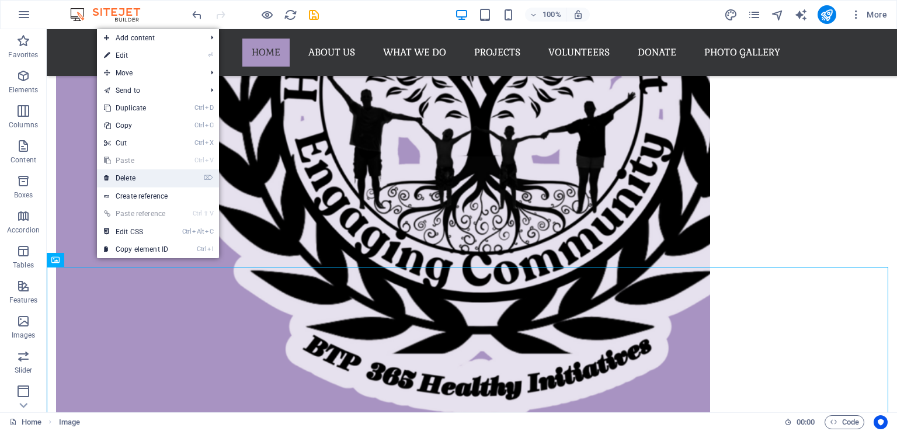
click at [126, 176] on link "⌦ Delete" at bounding box center [136, 178] width 78 height 18
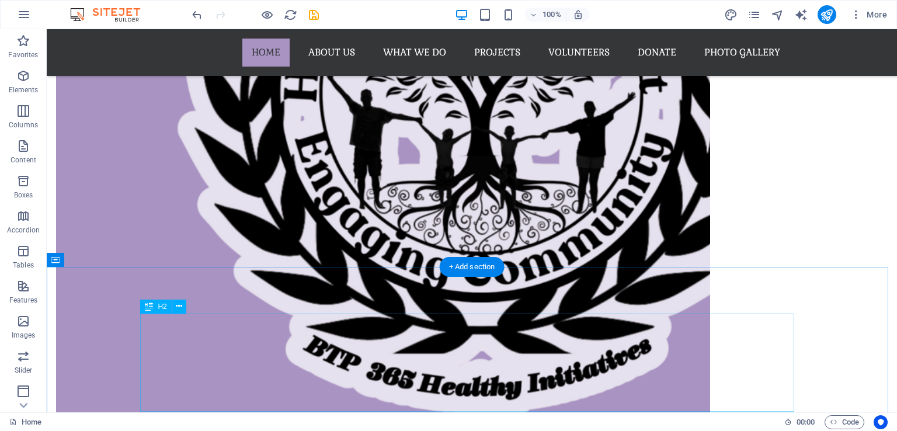
click at [473, 269] on div "+ Add section" at bounding box center [472, 267] width 65 height 20
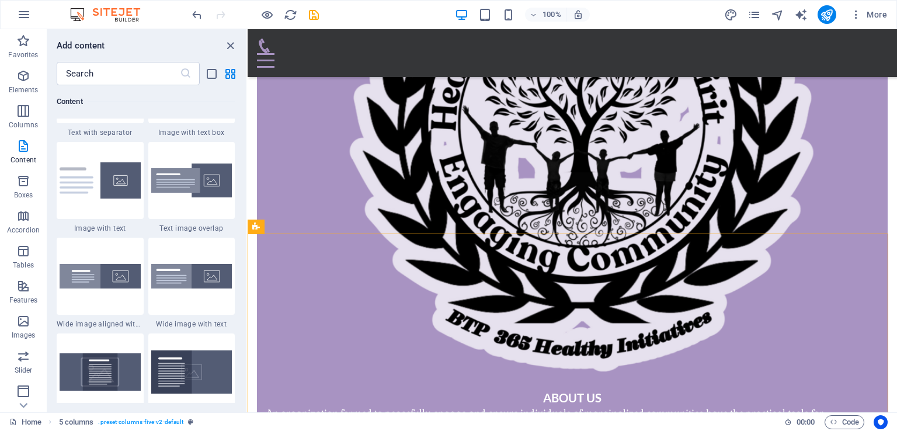
scroll to position [2276, 0]
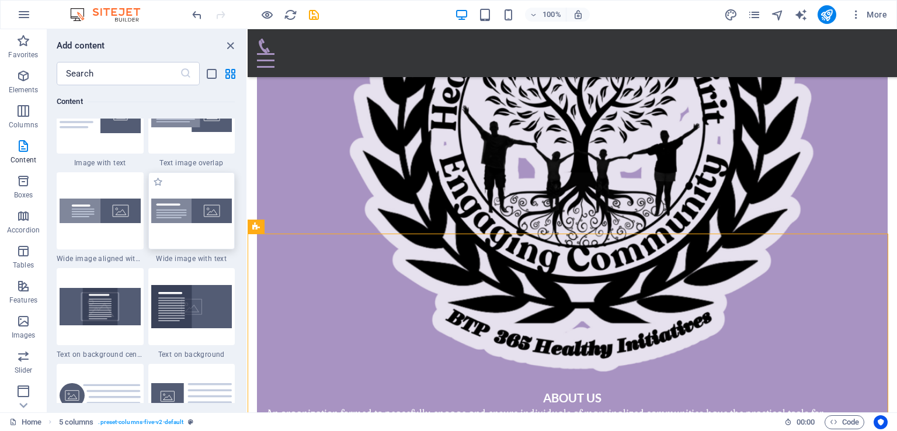
click at [182, 217] on img at bounding box center [191, 210] width 81 height 25
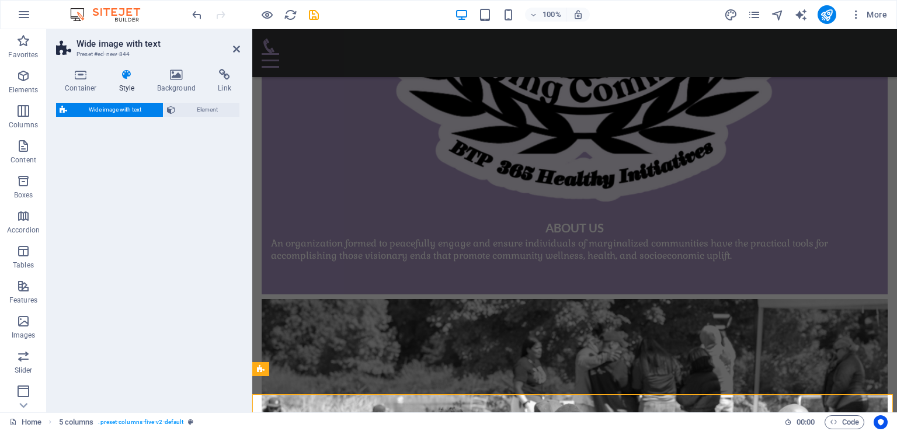
select select "%"
select select "rem"
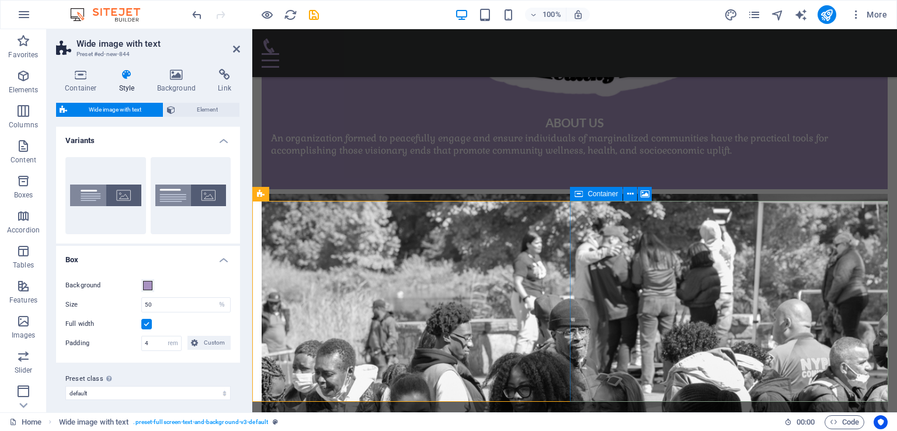
scroll to position [3585, 0]
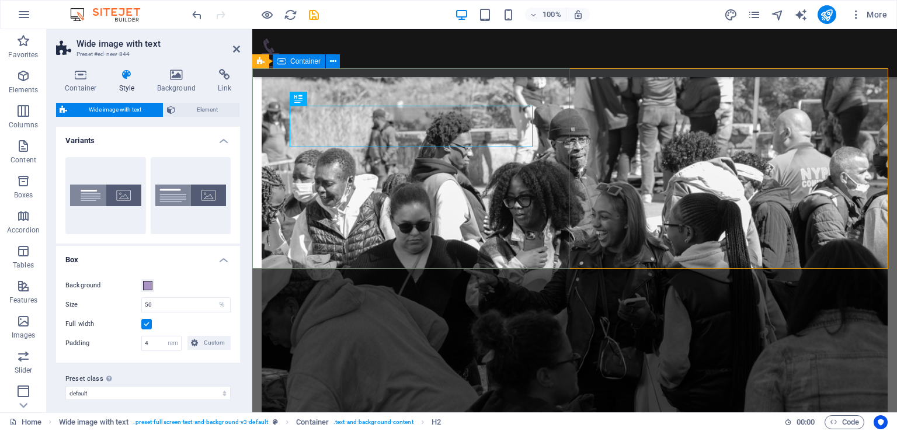
scroll to position [3643, 0]
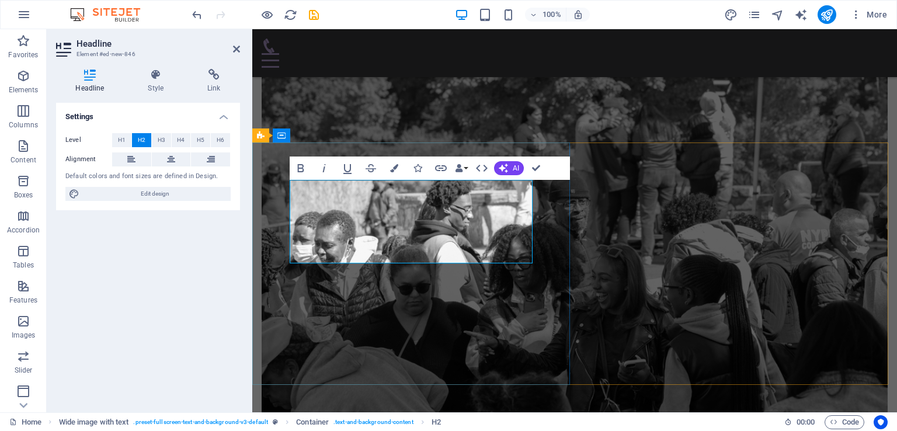
click at [304, 169] on icon "button" at bounding box center [301, 168] width 14 height 14
click at [507, 168] on icon "button" at bounding box center [503, 167] width 9 height 9
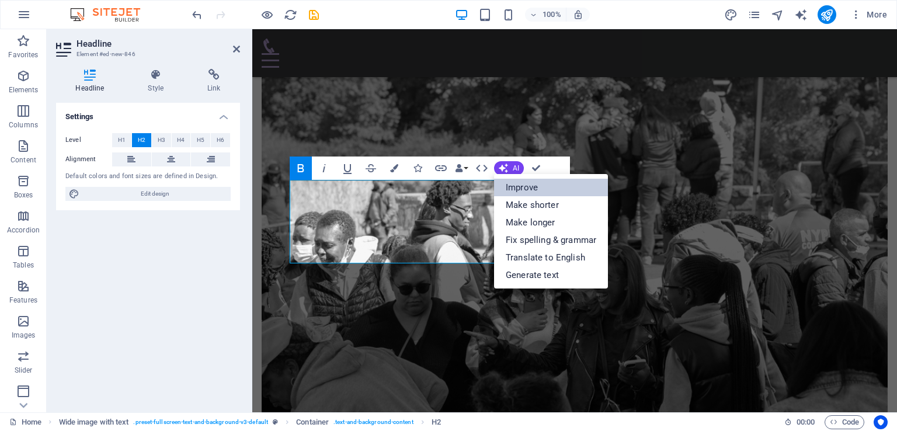
click at [521, 190] on link "Improve" at bounding box center [551, 188] width 114 height 18
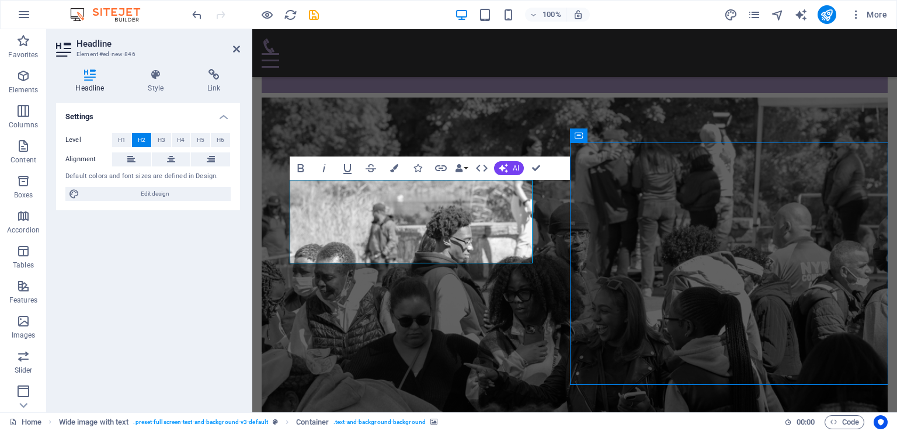
scroll to position [4120, 0]
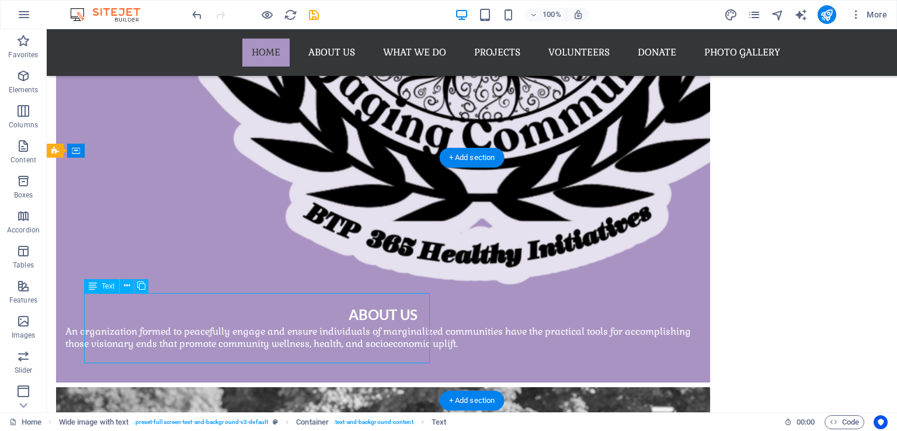
scroll to position [3643, 0]
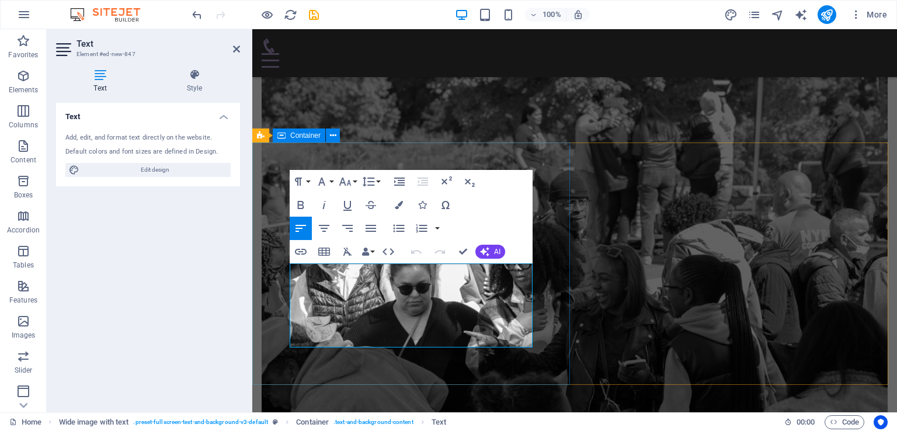
drag, startPoint x: 290, startPoint y: 271, endPoint x: 537, endPoint y: 343, distance: 257.0
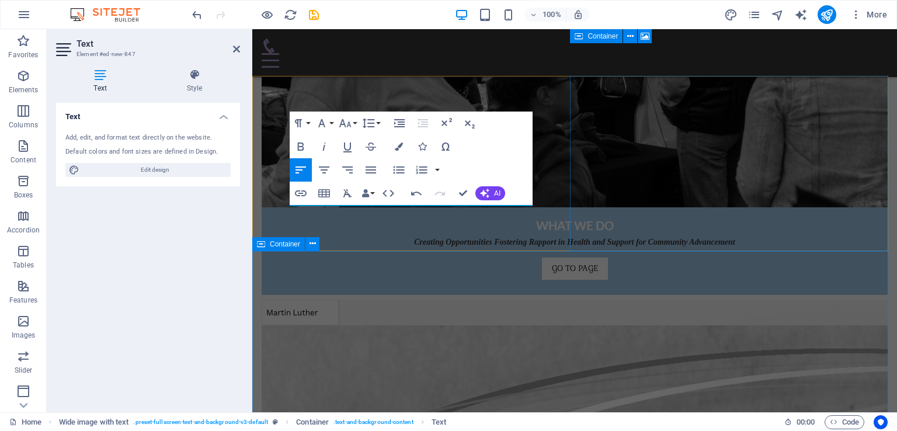
scroll to position [3694, 0]
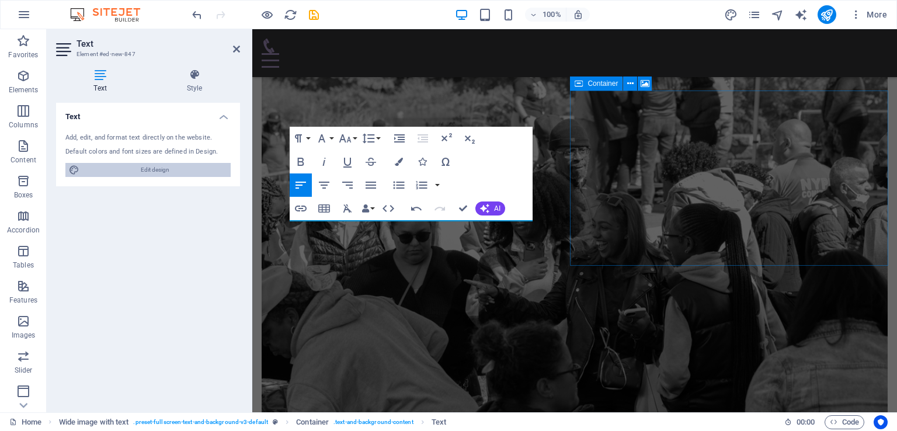
click at [156, 172] on span "Edit design" at bounding box center [155, 170] width 144 height 14
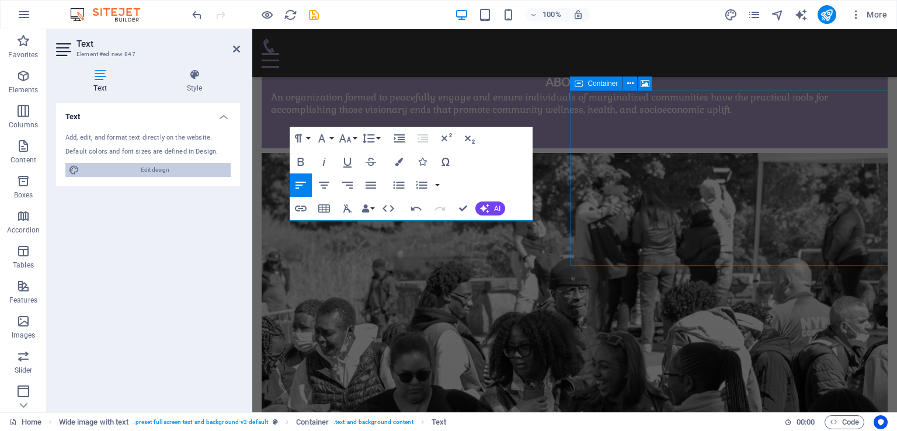
select select "rem"
select select "300"
select select "px"
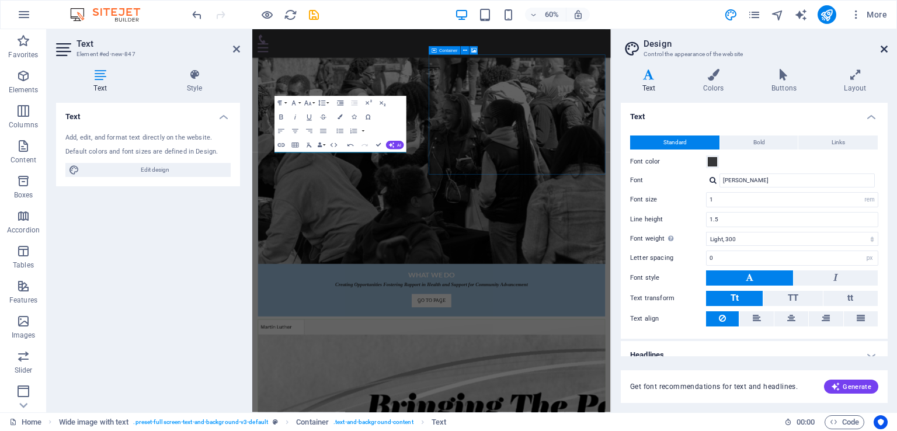
click at [883, 49] on icon at bounding box center [883, 48] width 7 height 9
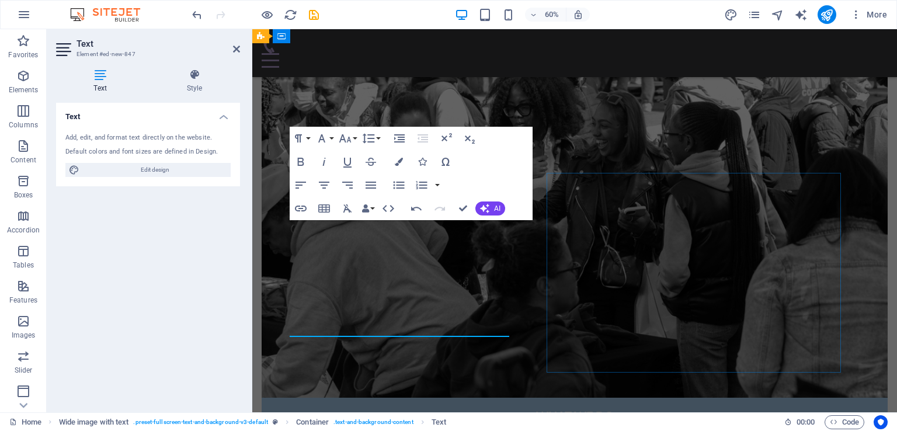
scroll to position [3694, 0]
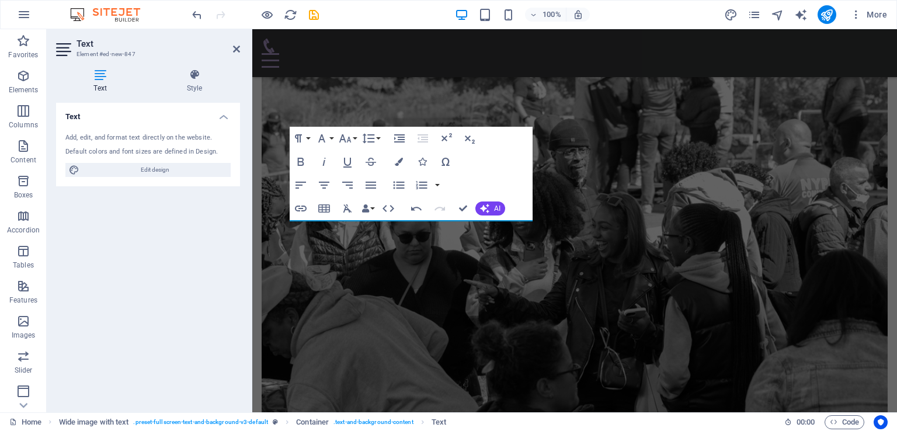
click at [96, 328] on div "Text Add, edit, and format text directly on the website. Default colors and fon…" at bounding box center [148, 253] width 184 height 300
click at [238, 47] on icon at bounding box center [236, 48] width 7 height 9
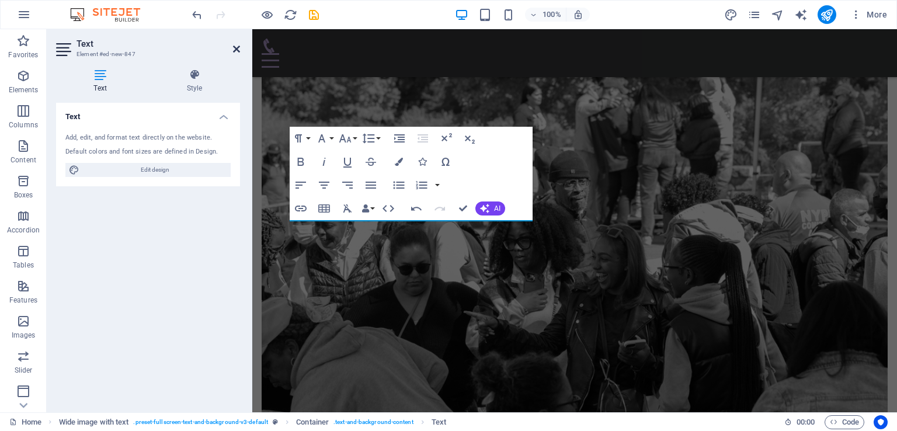
scroll to position [4172, 0]
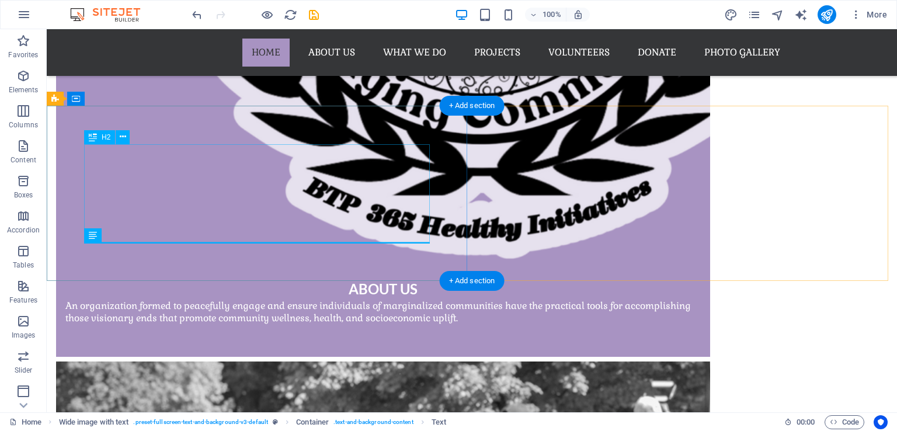
drag, startPoint x: 210, startPoint y: 229, endPoint x: 208, endPoint y: 203, distance: 26.3
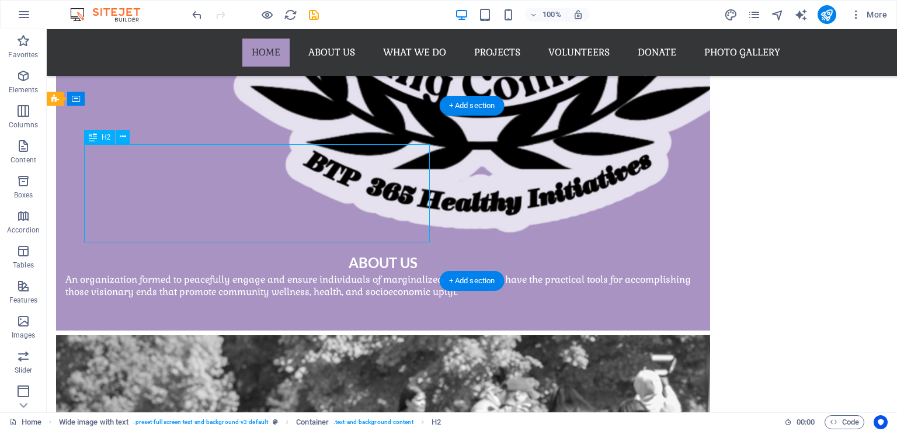
scroll to position [3694, 0]
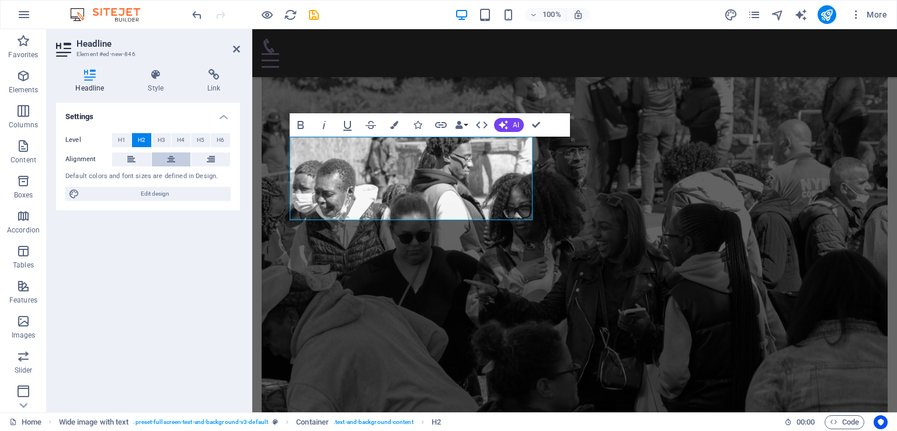
click at [164, 164] on button at bounding box center [171, 159] width 39 height 14
click at [397, 122] on icon "button" at bounding box center [394, 125] width 8 height 8
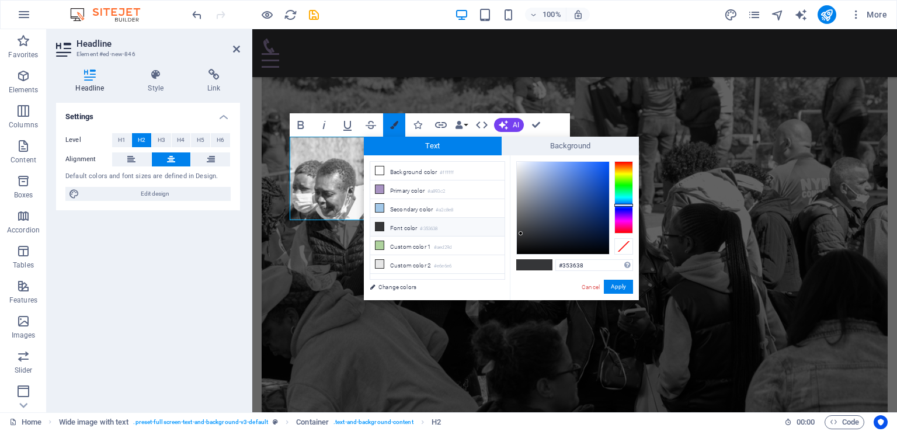
click at [397, 122] on icon "button" at bounding box center [394, 125] width 8 height 8
click at [514, 122] on span "AI" at bounding box center [516, 124] width 6 height 7
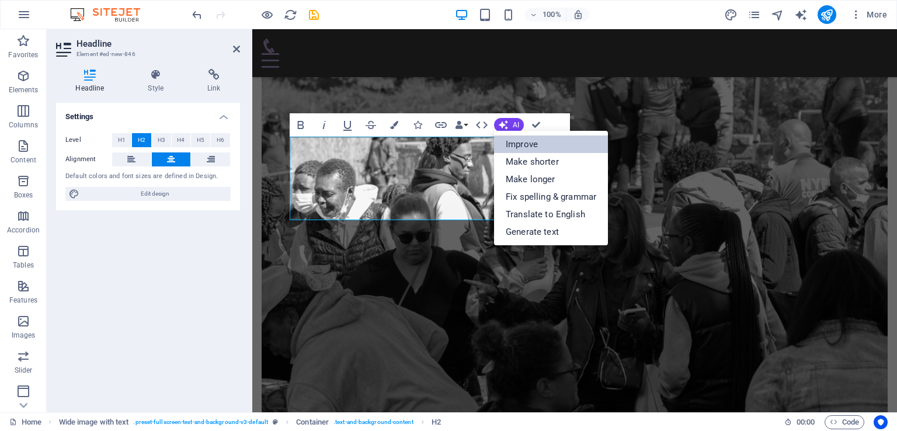
click at [522, 145] on link "Improve" at bounding box center [551, 144] width 114 height 18
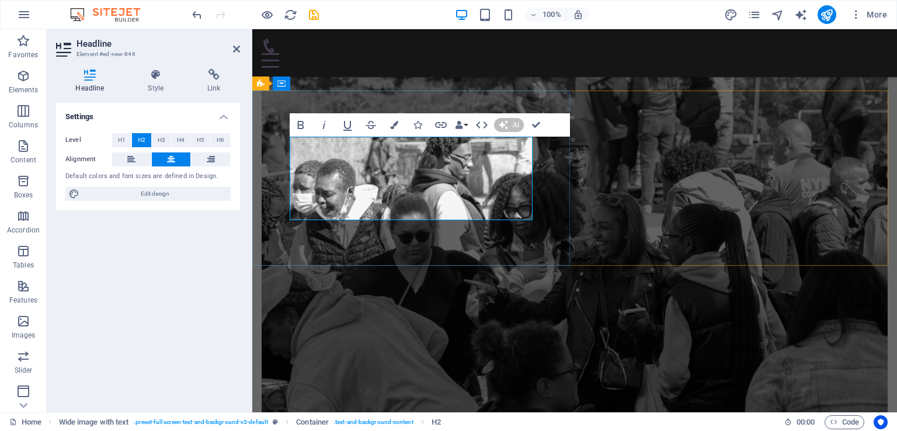
scroll to position [3686, 0]
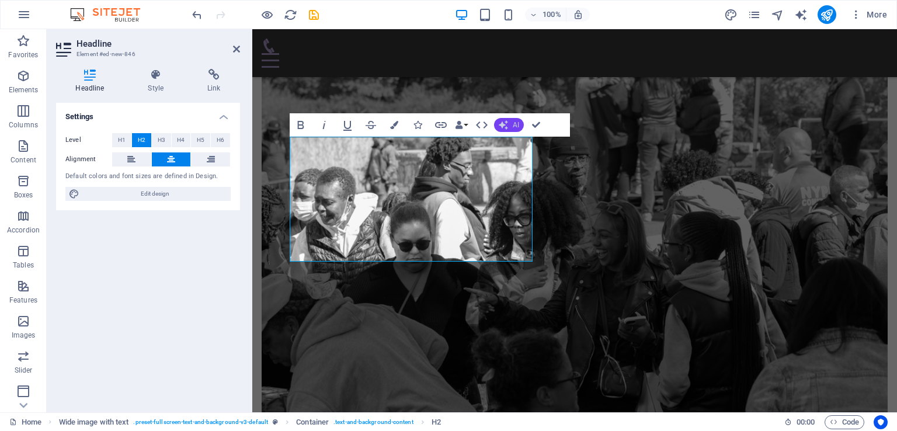
click at [511, 125] on button "AI" at bounding box center [509, 125] width 30 height 14
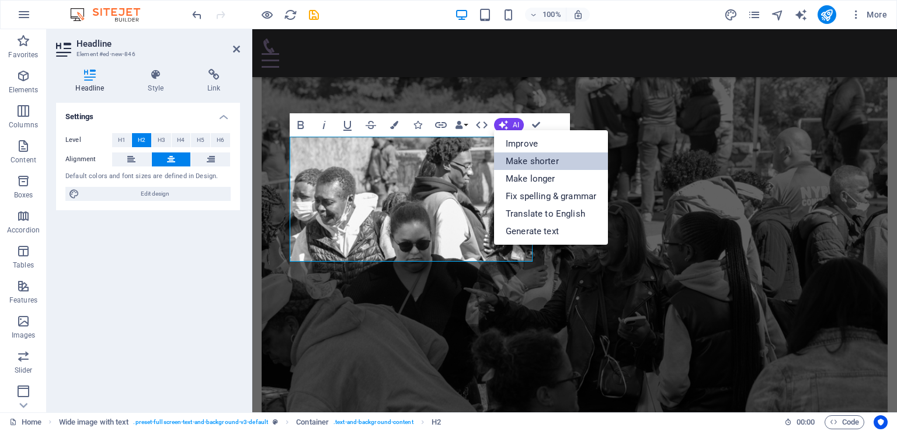
click at [526, 161] on link "Make shorter" at bounding box center [551, 161] width 114 height 18
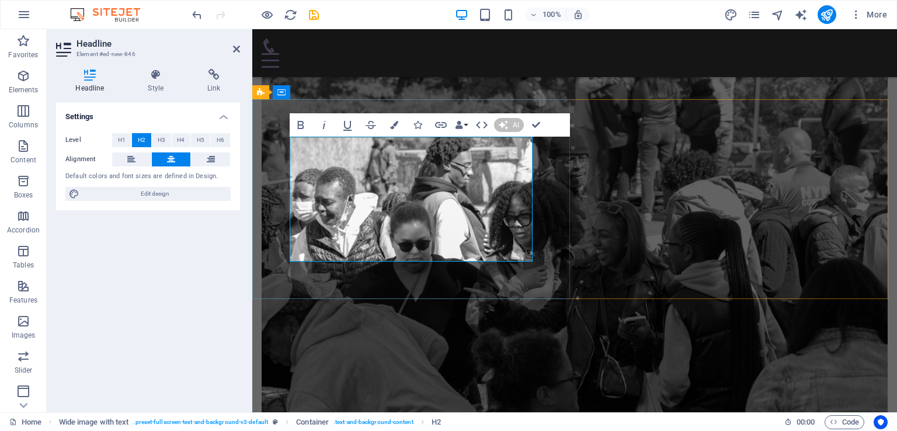
scroll to position [3694, 0]
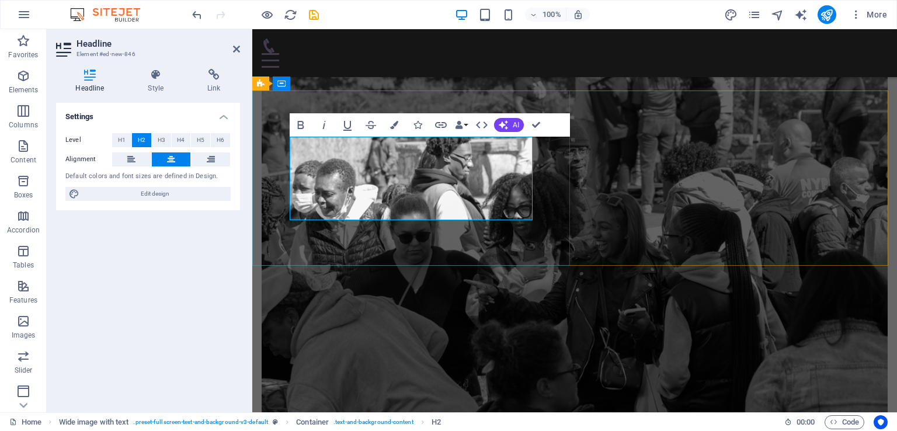
drag, startPoint x: 530, startPoint y: 206, endPoint x: 292, endPoint y: 160, distance: 241.4
click at [117, 140] on button "H1" at bounding box center [121, 140] width 19 height 14
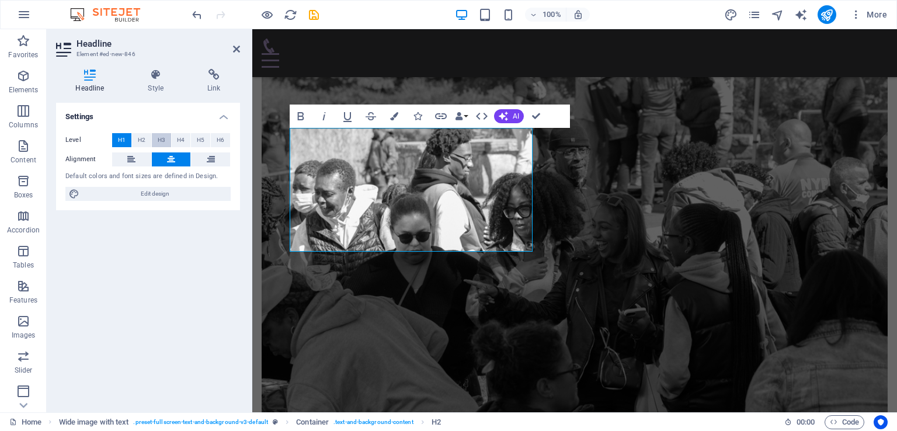
click at [166, 137] on button "H3" at bounding box center [161, 140] width 19 height 14
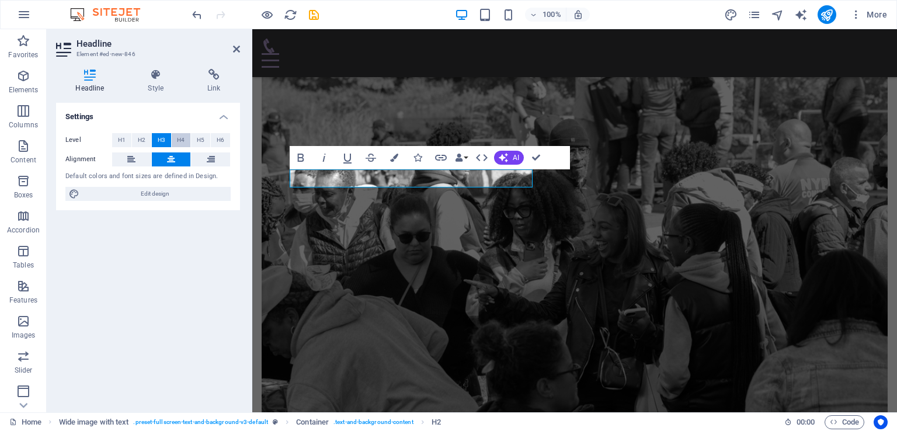
click at [182, 142] on span "H4" at bounding box center [181, 140] width 8 height 14
click at [201, 138] on span "H5" at bounding box center [201, 140] width 8 height 14
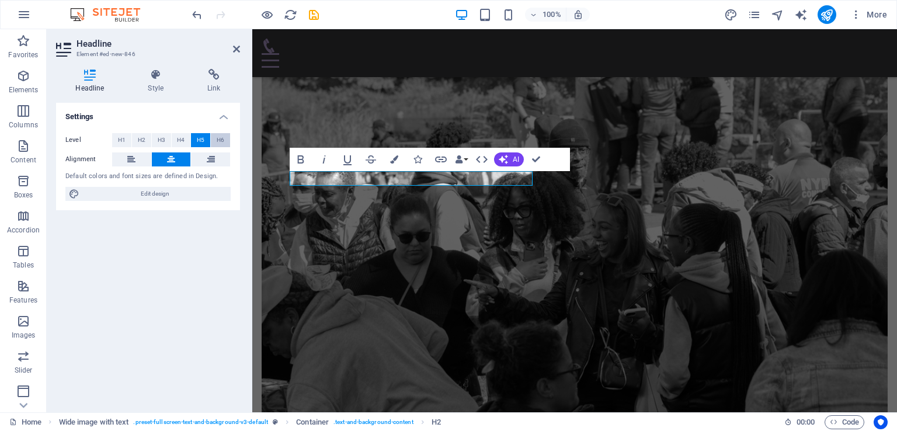
click at [221, 141] on span "H6" at bounding box center [221, 140] width 8 height 14
click at [185, 138] on button "H4" at bounding box center [181, 140] width 19 height 14
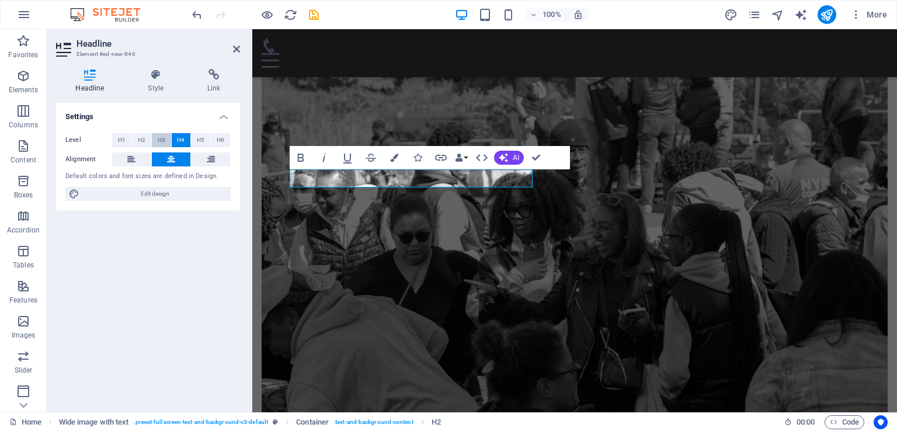
click at [165, 140] on span "H3" at bounding box center [162, 140] width 8 height 14
click at [147, 140] on button "H2" at bounding box center [141, 140] width 19 height 14
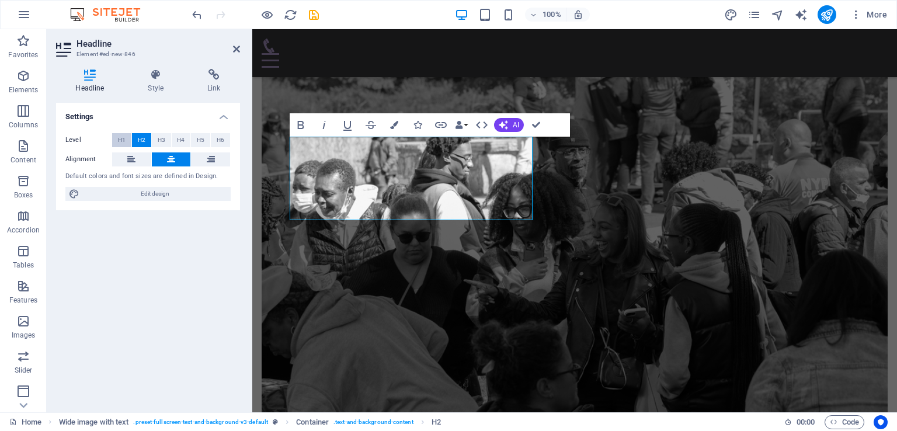
click at [121, 138] on span "H1" at bounding box center [122, 140] width 8 height 14
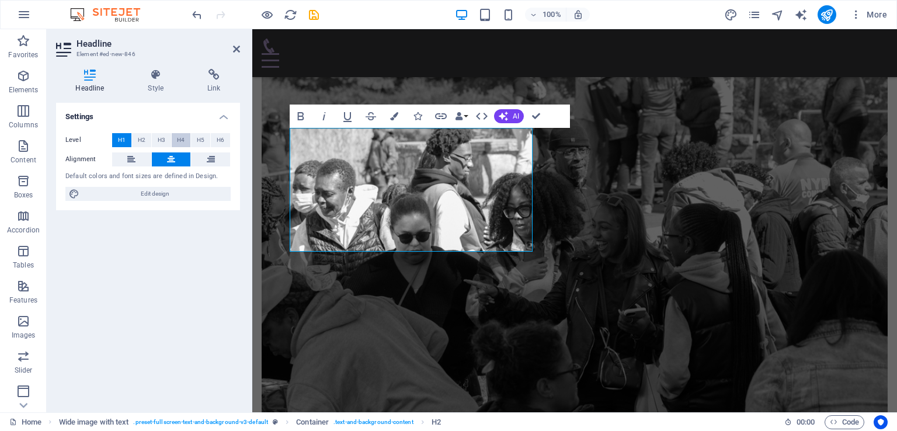
click at [180, 138] on span "H4" at bounding box center [181, 140] width 8 height 14
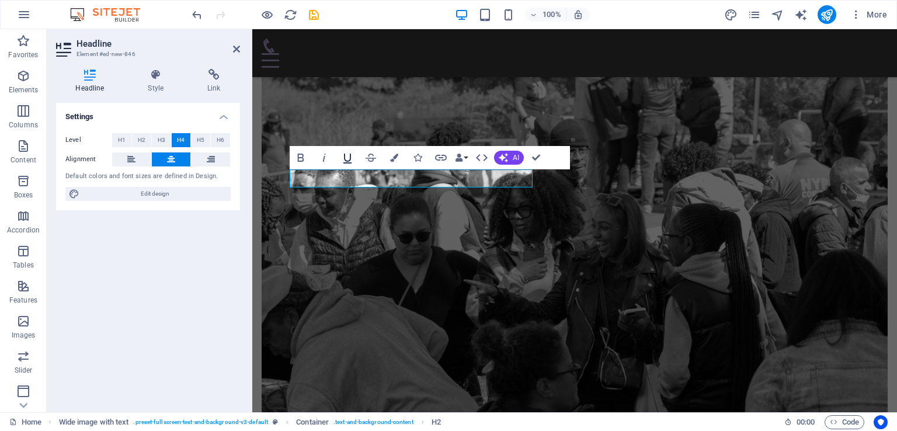
click at [346, 154] on icon "button" at bounding box center [347, 158] width 14 height 14
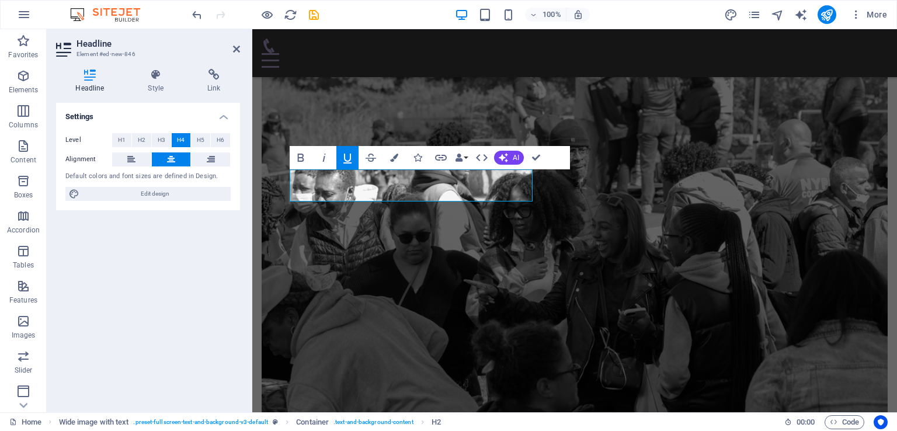
scroll to position [3687, 0]
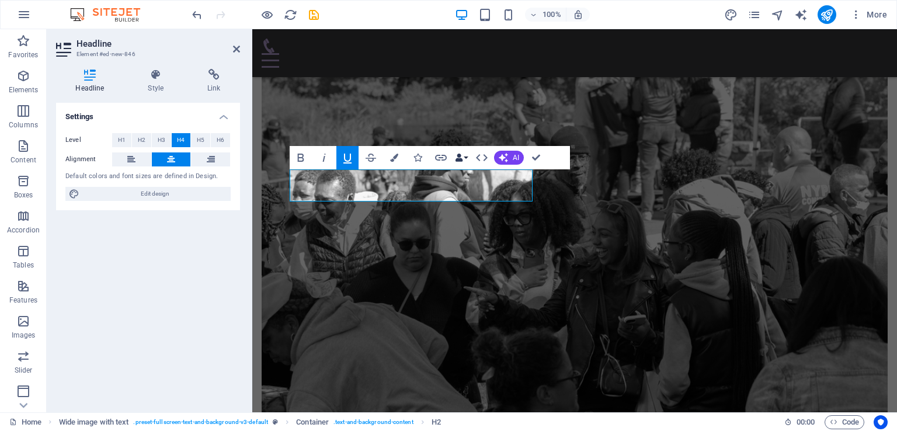
click at [466, 158] on button "Data Bindings" at bounding box center [461, 157] width 16 height 23
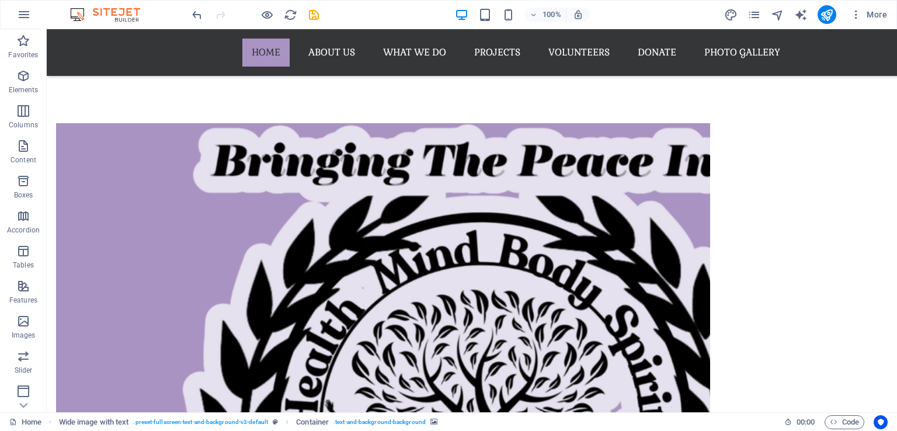
scroll to position [4165, 0]
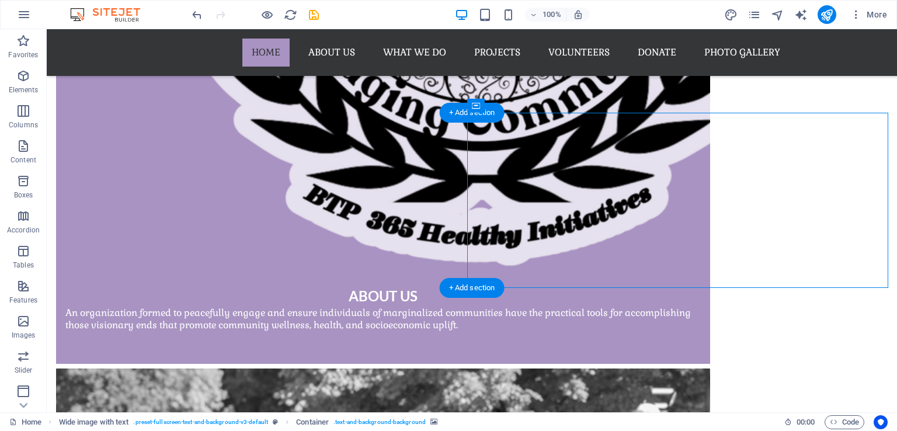
drag, startPoint x: 668, startPoint y: 208, endPoint x: 670, endPoint y: 220, distance: 11.9
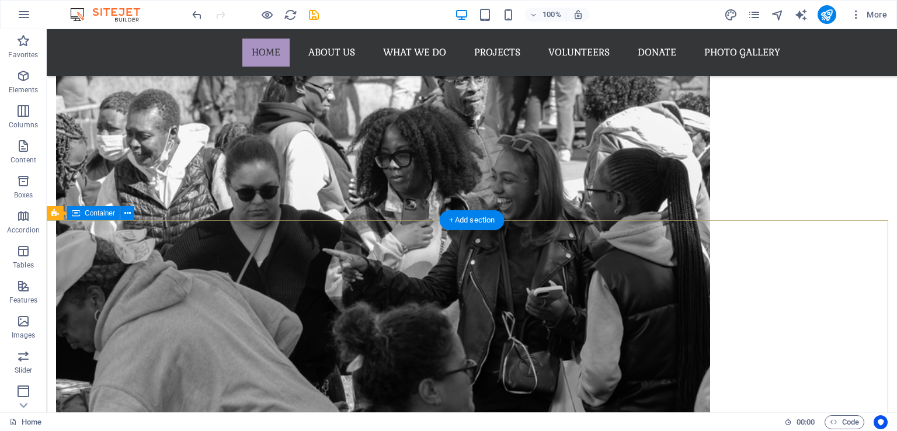
scroll to position [4727, 0]
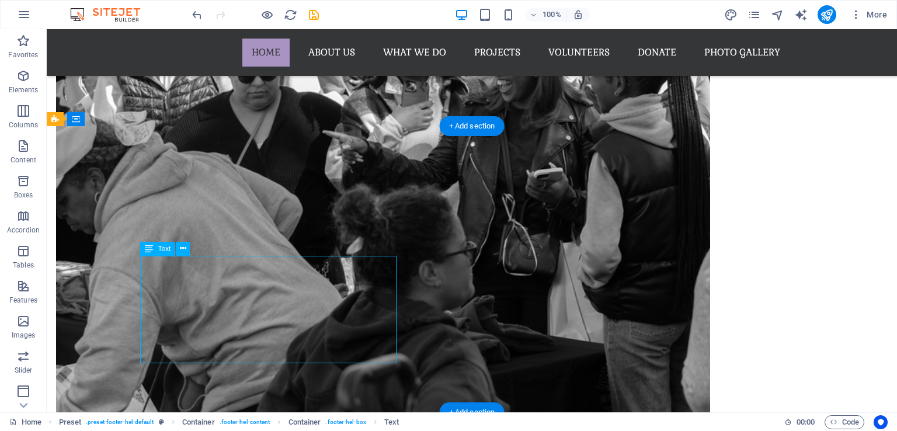
scroll to position [4145, 0]
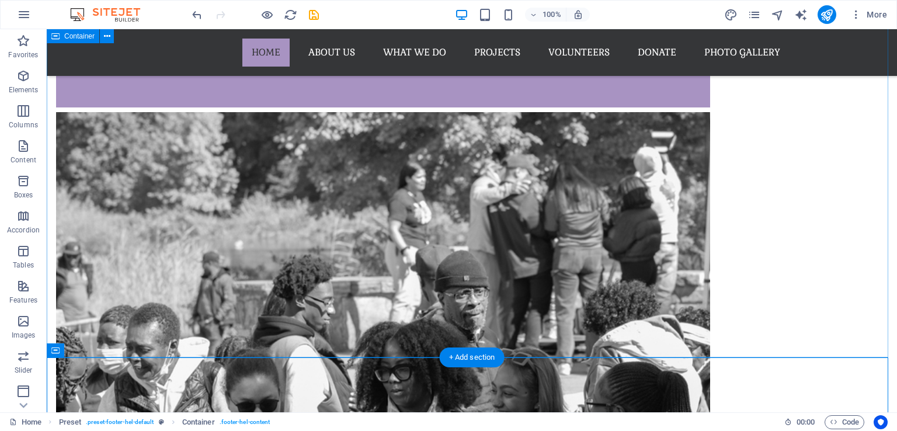
scroll to position [4376, 0]
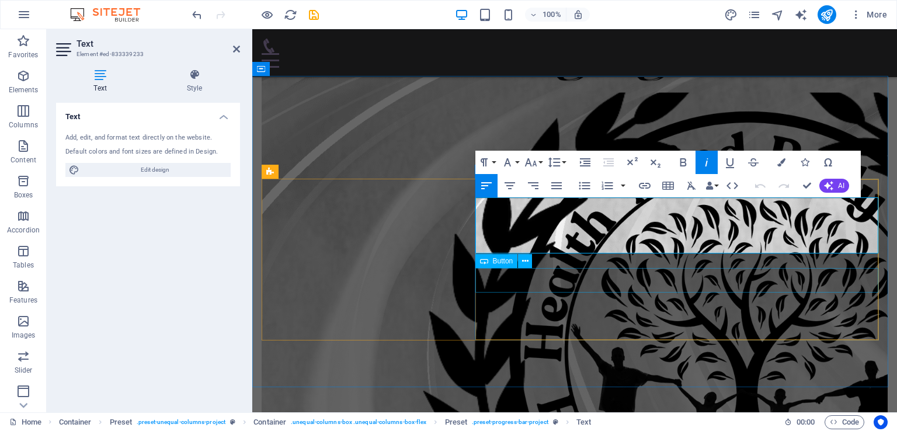
scroll to position [3885, 0]
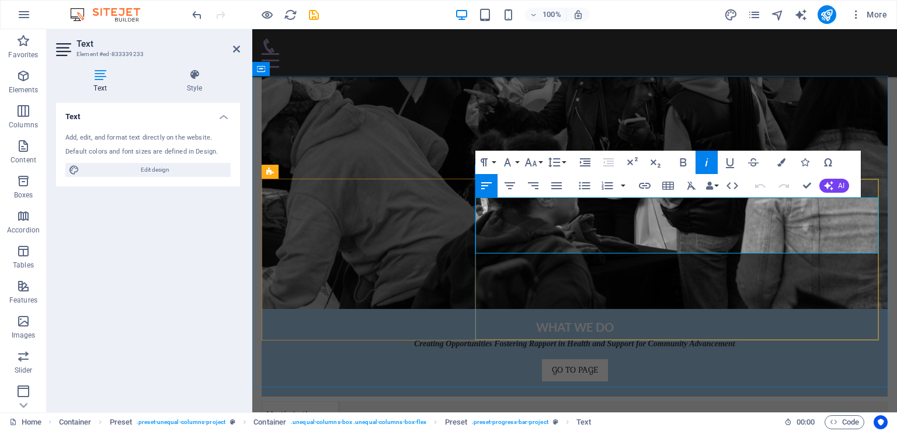
drag, startPoint x: 626, startPoint y: 228, endPoint x: 681, endPoint y: 228, distance: 55.5
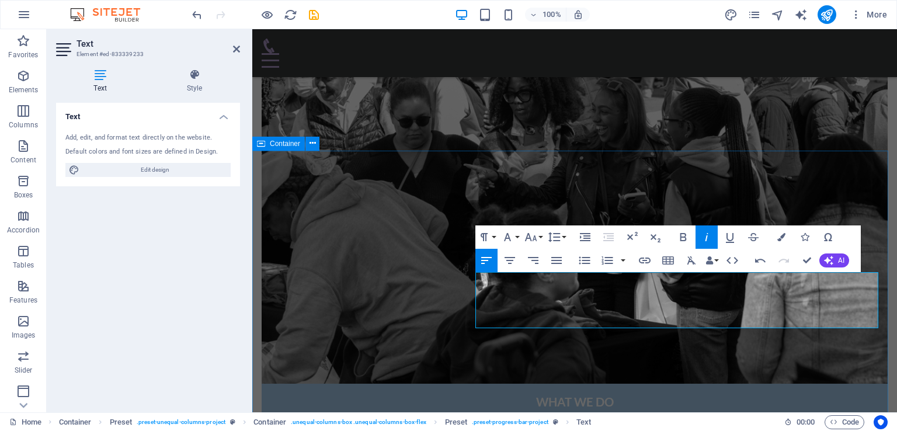
scroll to position [3900, 0]
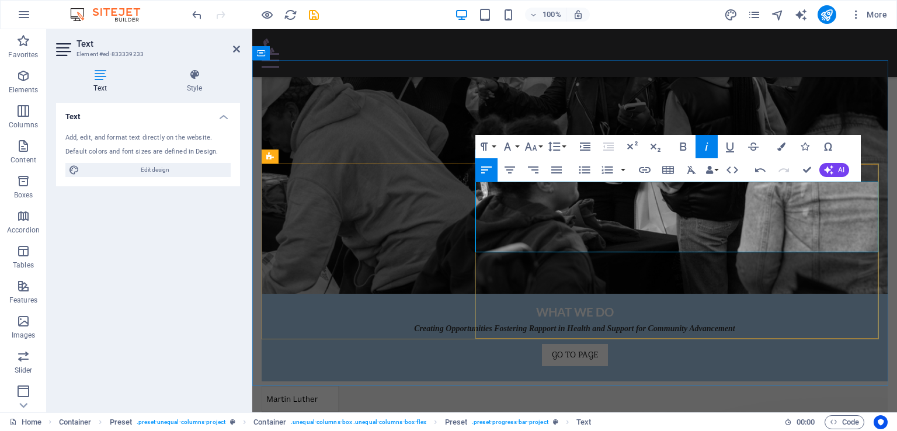
drag, startPoint x: 477, startPoint y: 191, endPoint x: 810, endPoint y: 241, distance: 337.1
click at [510, 172] on icon "button" at bounding box center [509, 169] width 11 height 7
drag, startPoint x: 642, startPoint y: 244, endPoint x: 740, endPoint y: 243, distance: 97.5
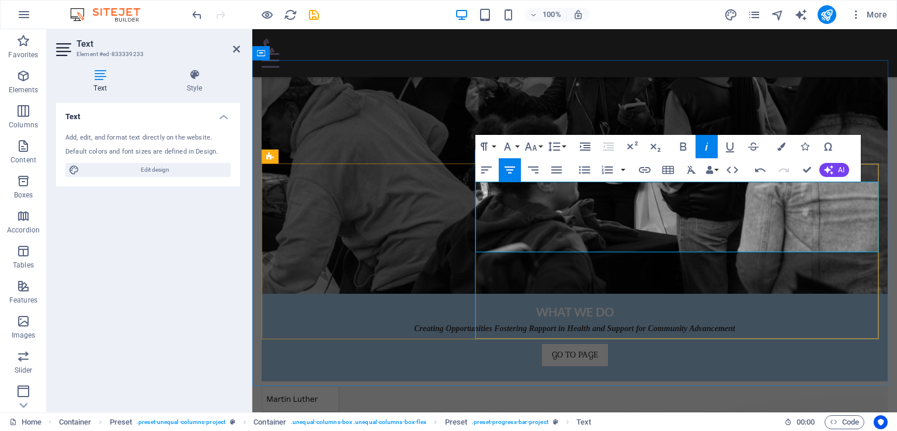
click at [538, 149] on button "Font Size" at bounding box center [533, 146] width 22 height 23
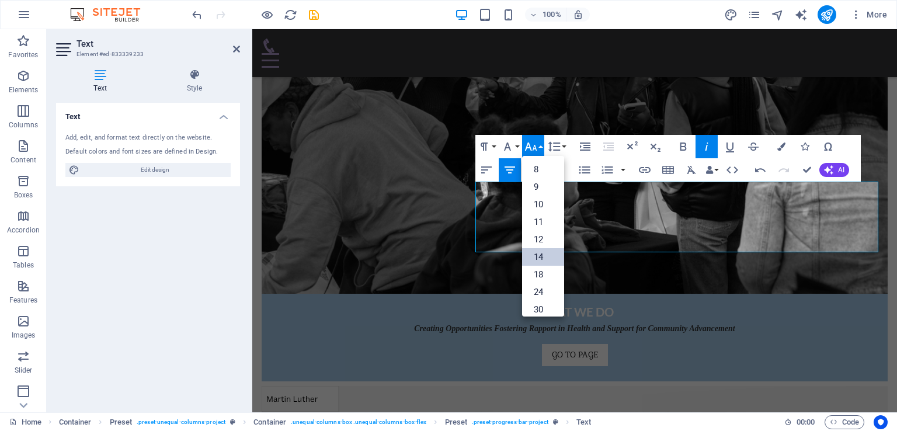
click at [546, 257] on link "14" at bounding box center [543, 257] width 42 height 18
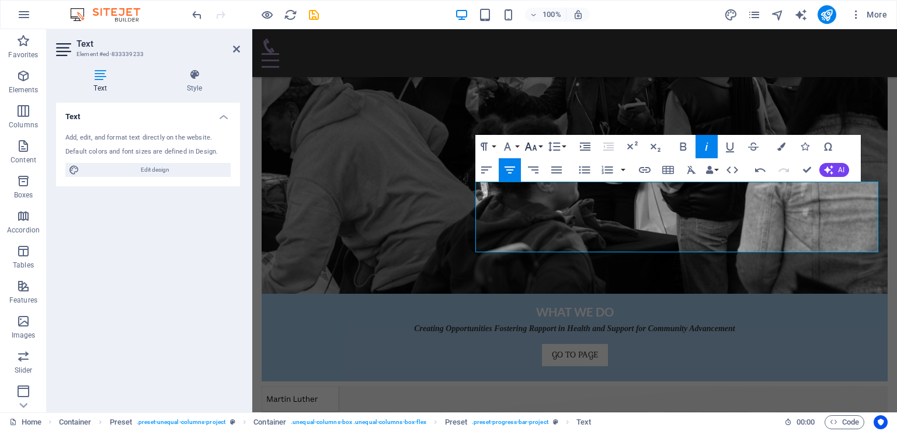
click at [542, 145] on button "Font Size" at bounding box center [533, 146] width 22 height 23
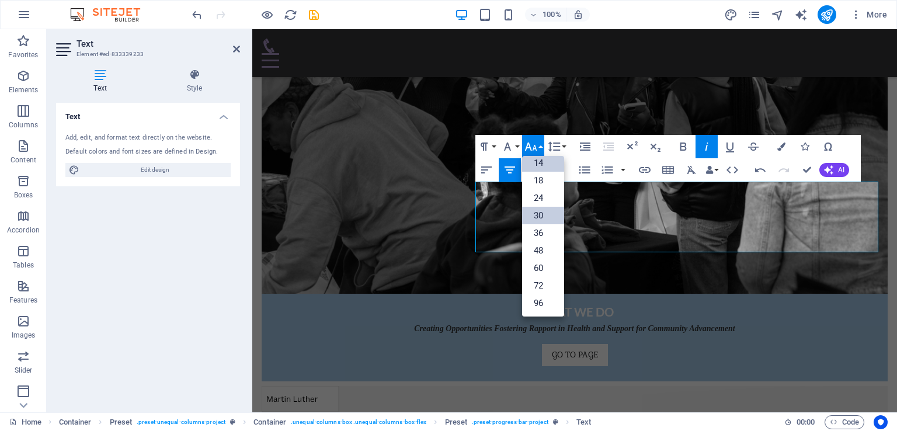
scroll to position [93, 0]
click at [545, 267] on link "60" at bounding box center [543, 269] width 42 height 18
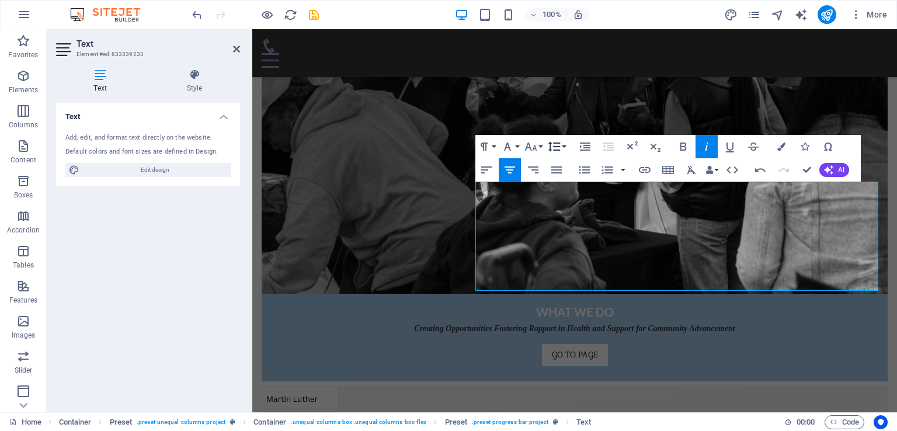
click at [563, 147] on button "Line Height" at bounding box center [556, 146] width 22 height 23
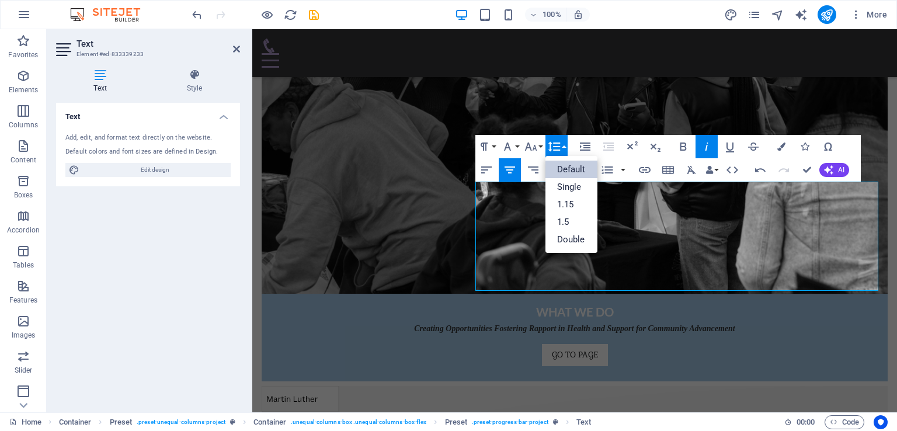
scroll to position [0, 0]
click at [544, 142] on div "Paragraph Format Normal Heading 1 Heading 2 Heading 3 Heading 4 Heading 5 Headi…" at bounding box center [521, 146] width 93 height 23
click at [538, 142] on button "Font Size" at bounding box center [533, 146] width 22 height 23
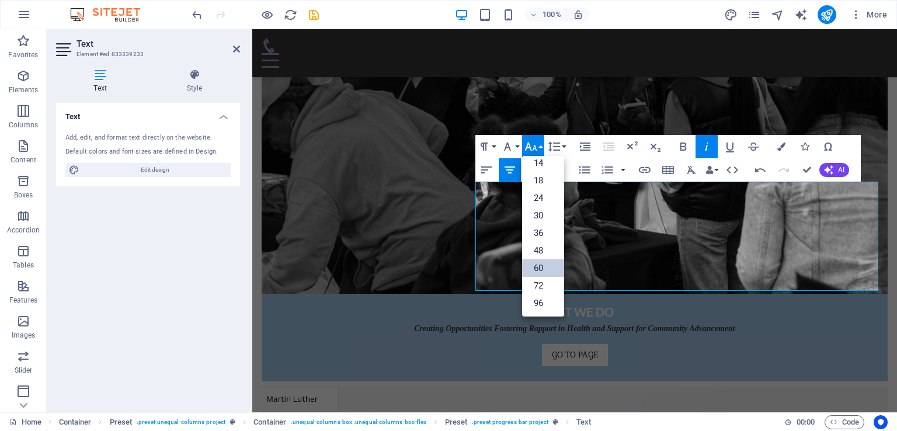
scroll to position [93, 0]
click at [539, 235] on link "36" at bounding box center [543, 234] width 42 height 18
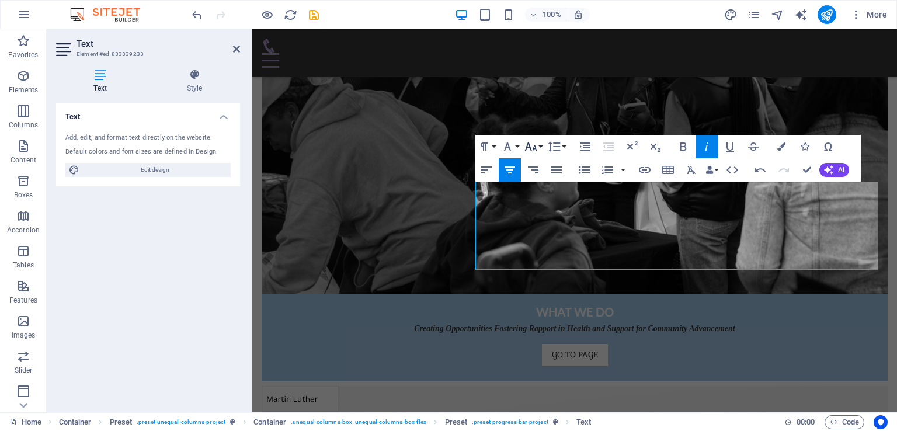
click at [541, 148] on button "Font Size" at bounding box center [533, 146] width 22 height 23
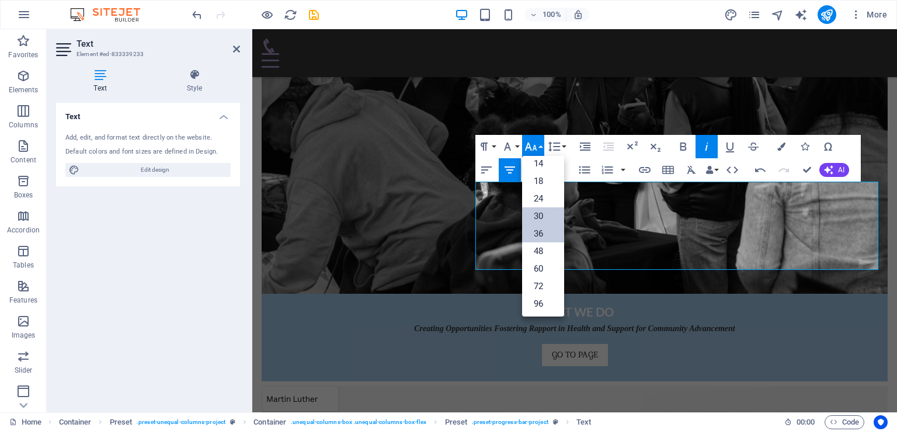
click at [543, 217] on link "30" at bounding box center [543, 216] width 42 height 18
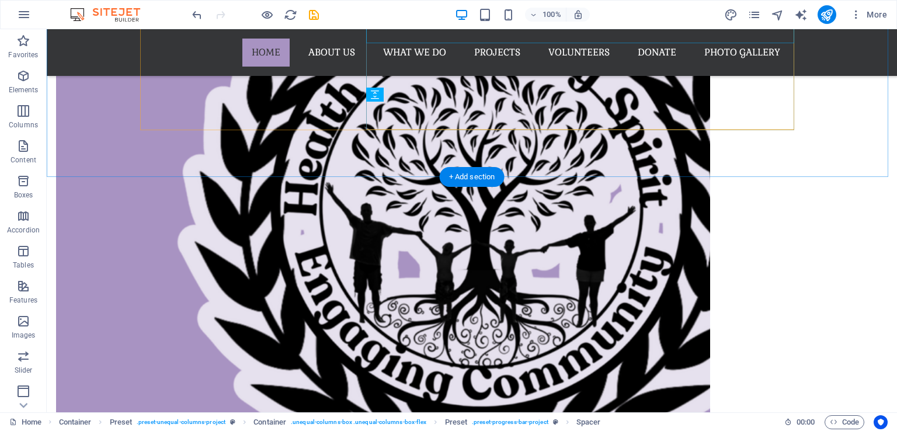
scroll to position [4392, 0]
